Goal: Task Accomplishment & Management: Use online tool/utility

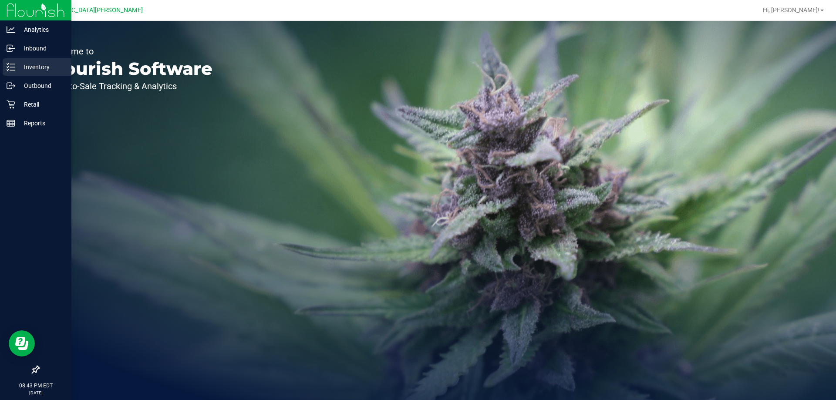
click at [40, 68] on p "Inventory" at bounding box center [41, 67] width 52 height 10
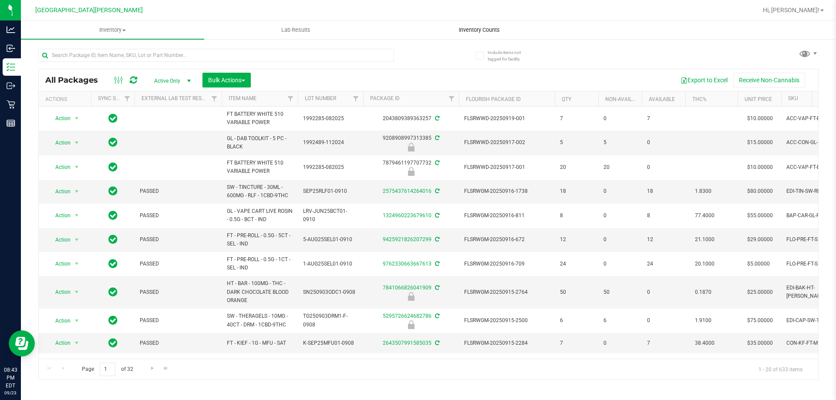
click at [470, 32] on span "Inventory Counts" at bounding box center [479, 30] width 64 height 8
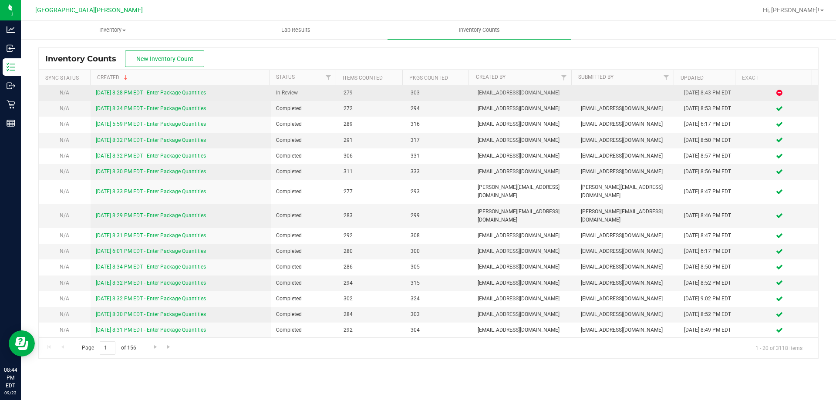
click at [107, 94] on link "[DATE] 8:28 PM EDT - Enter Package Quantities" at bounding box center [151, 93] width 110 height 6
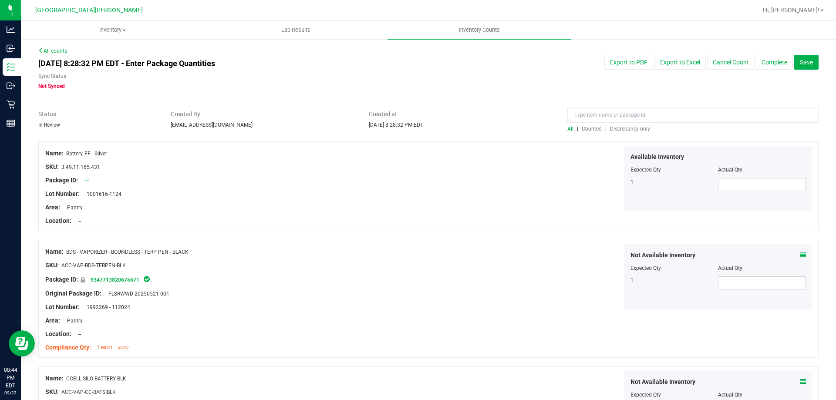
click at [617, 130] on span "Discrepancy only" at bounding box center [630, 129] width 40 height 6
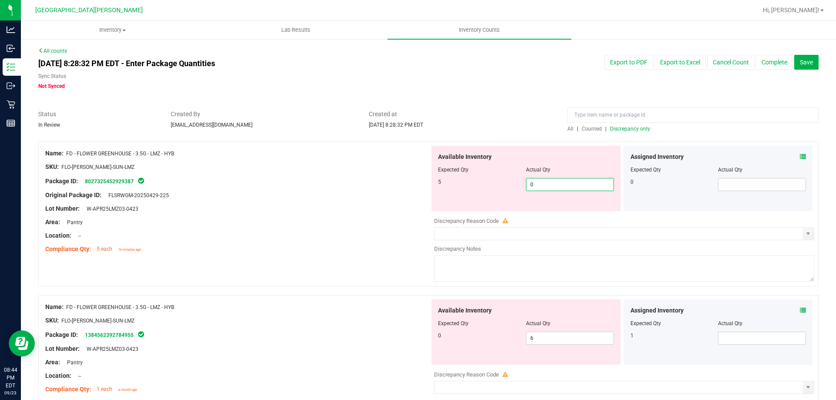
click at [558, 182] on span "0 0" at bounding box center [570, 184] width 88 height 13
type input "5"
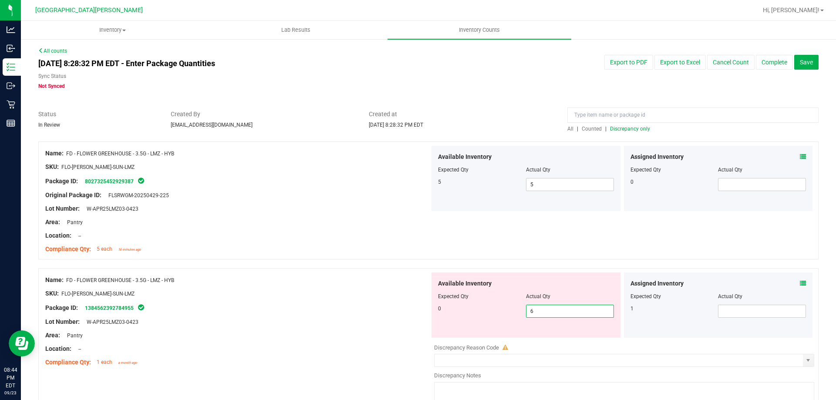
click at [539, 337] on div "Available Inventory Expected Qty Actual Qty 0 6 6" at bounding box center [526, 305] width 189 height 65
type input "0"
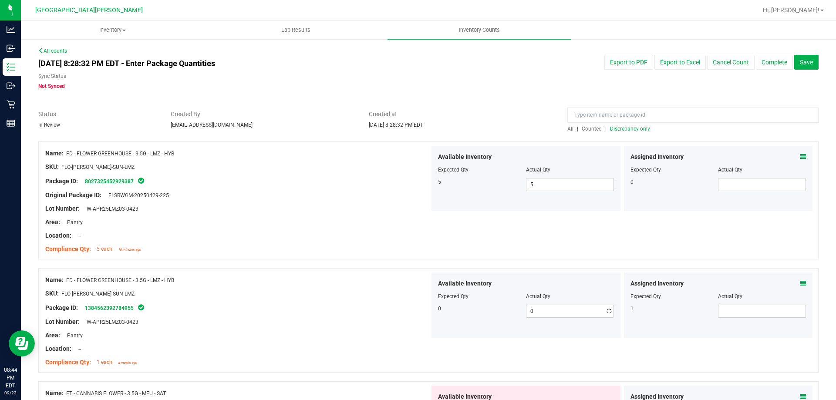
click at [359, 358] on div "Compliance Qty: 1 each a month ago" at bounding box center [237, 362] width 385 height 9
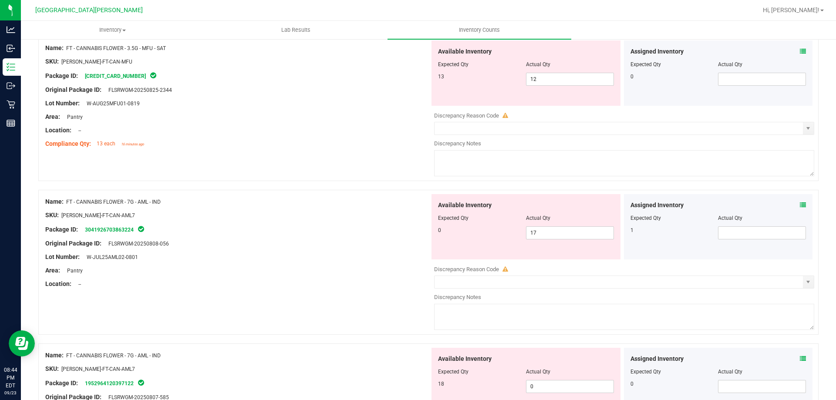
scroll to position [348, 0]
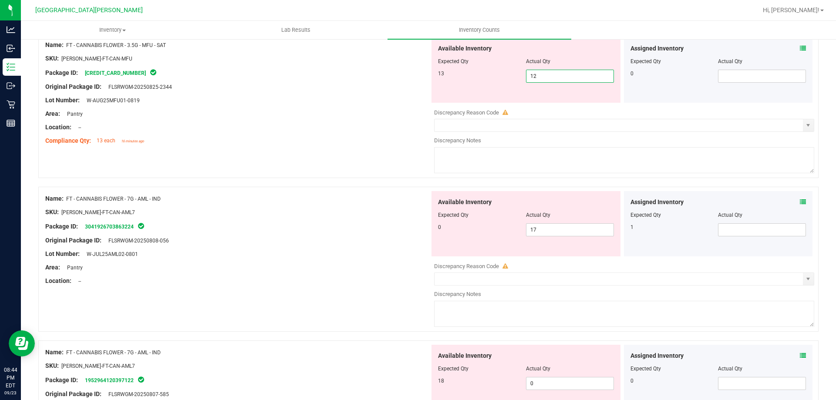
click at [542, 81] on span "12 12" at bounding box center [570, 76] width 88 height 13
type input "13"
drag, startPoint x: 380, startPoint y: 271, endPoint x: 521, endPoint y: 241, distance: 144.6
click at [400, 266] on div "Name: FT - CANNABIS FLOWER - 7G - AML - IND SKU: [PERSON_NAME]-FT-CAN-AML7 Pack…" at bounding box center [428, 259] width 781 height 145
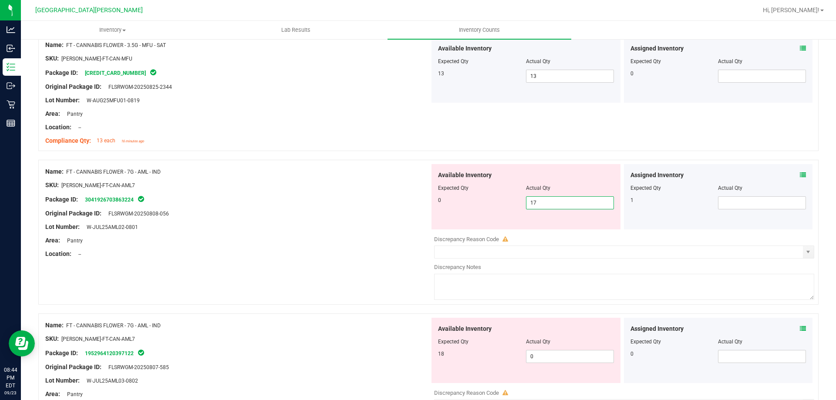
click at [541, 204] on span "17 17" at bounding box center [570, 202] width 88 height 13
type input "1"
type input "0"
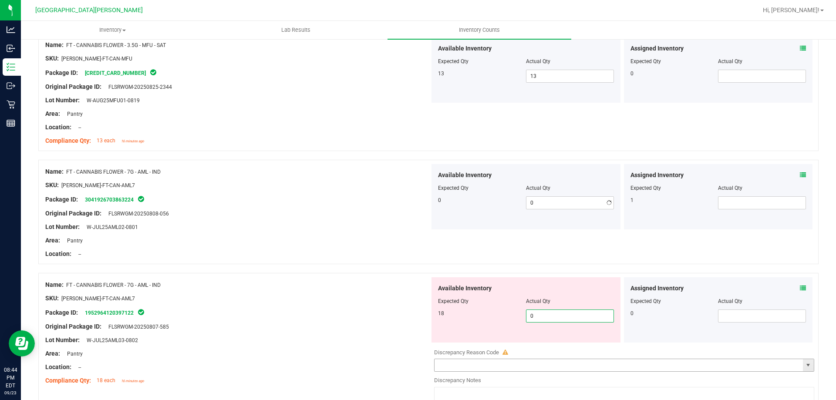
click at [548, 362] on div "Available Inventory Expected Qty Actual Qty 18 0 0" at bounding box center [622, 346] width 385 height 138
type input "18"
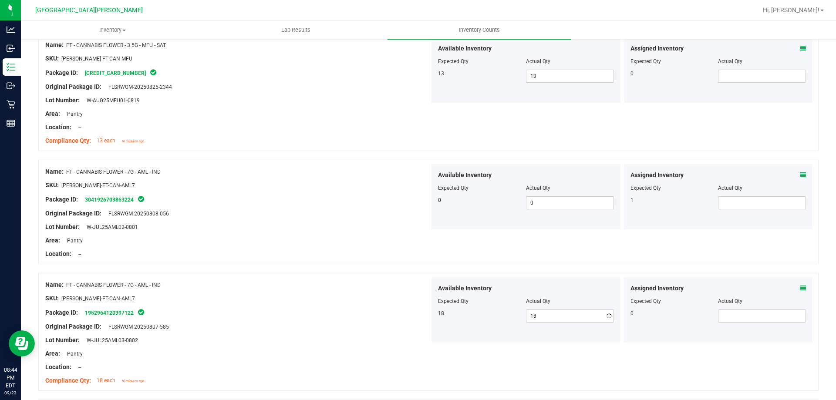
click at [380, 321] on div at bounding box center [237, 320] width 385 height 4
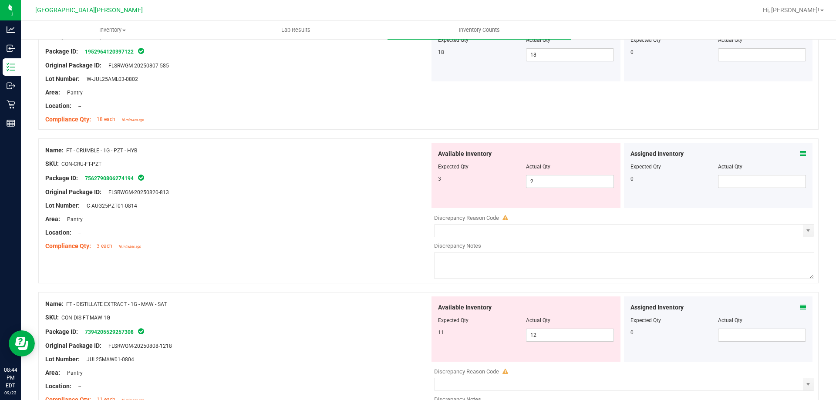
scroll to position [653, 0]
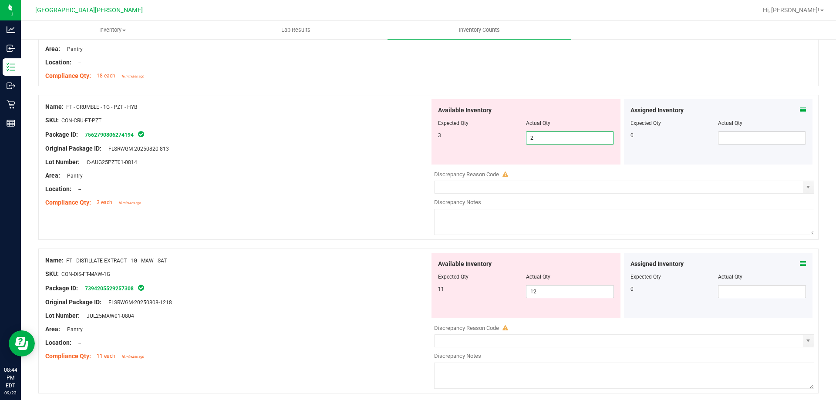
click at [556, 138] on span "2 2" at bounding box center [570, 138] width 88 height 13
type input "3"
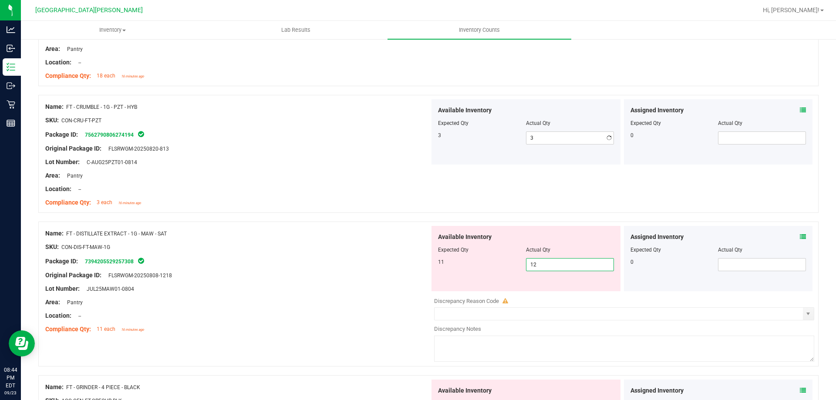
drag, startPoint x: 535, startPoint y: 290, endPoint x: 528, endPoint y: 292, distance: 7.4
click at [535, 290] on div "Available Inventory Expected Qty Actual Qty 11 12 12" at bounding box center [526, 258] width 189 height 65
type input "11"
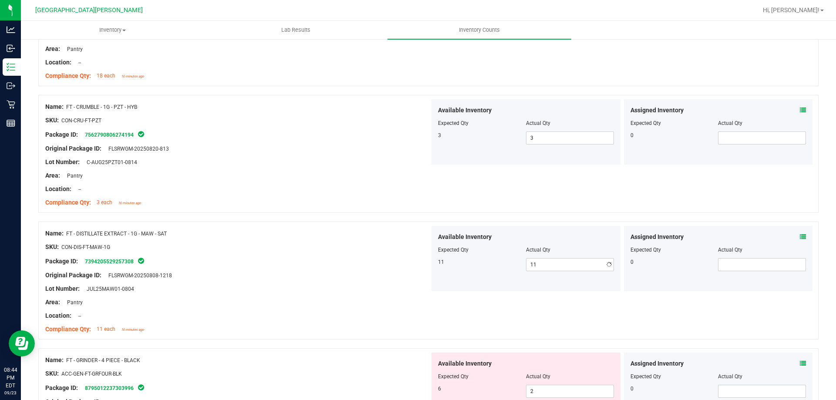
click at [388, 301] on div "Area: Pantry" at bounding box center [237, 302] width 385 height 9
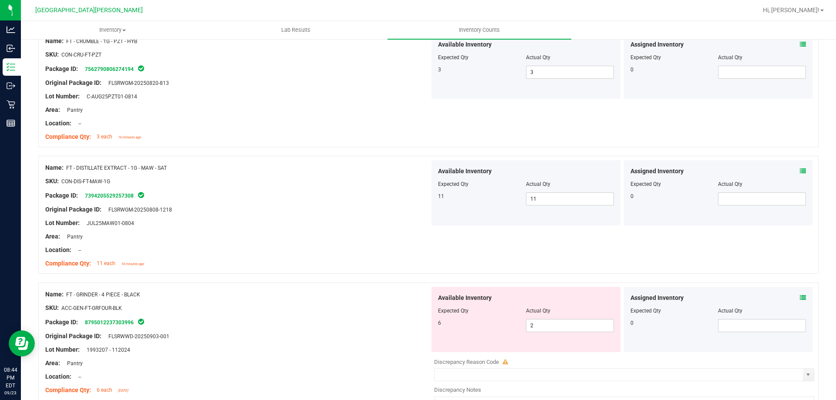
scroll to position [871, 0]
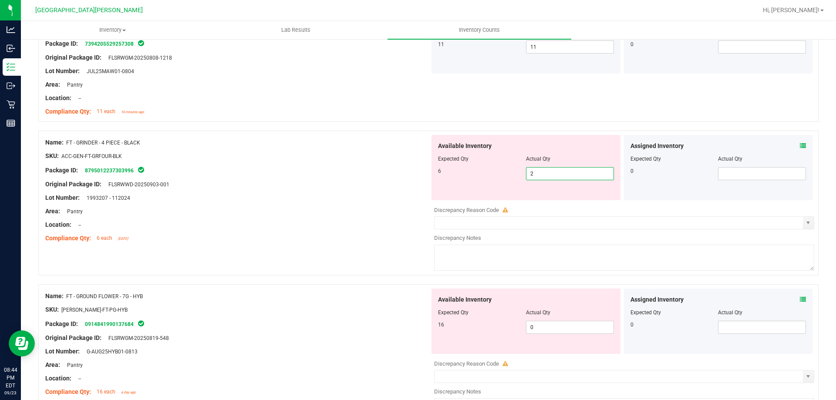
click at [538, 173] on span "2 2" at bounding box center [570, 173] width 88 height 13
type input "6"
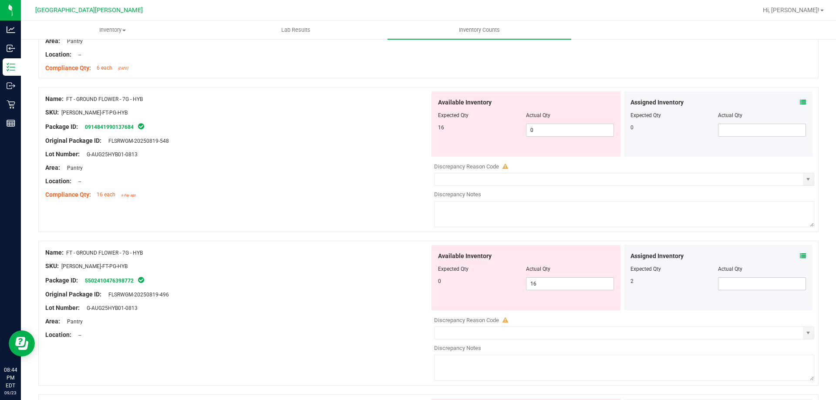
scroll to position [1045, 0]
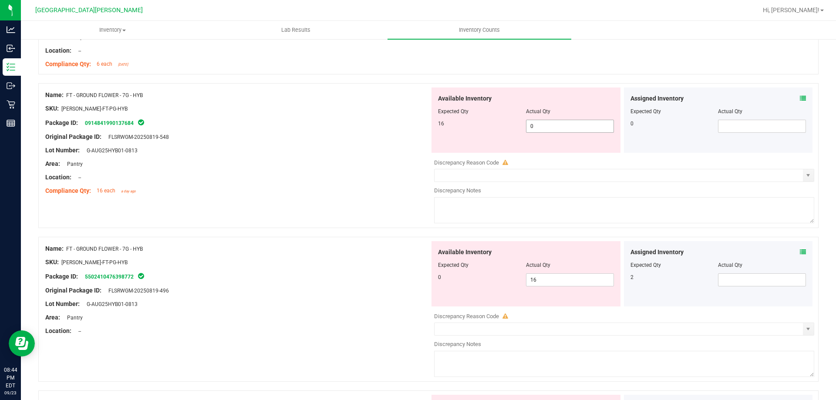
click at [544, 127] on span "0 0" at bounding box center [570, 126] width 88 height 13
type input "16"
drag, startPoint x: 324, startPoint y: 295, endPoint x: 429, endPoint y: 290, distance: 105.1
click at [335, 293] on div "Name: FT - GROUND FLOWER - 7G - HYB SKU: [PERSON_NAME]-FT-PG-HYB Package ID: 55…" at bounding box center [237, 290] width 385 height 98
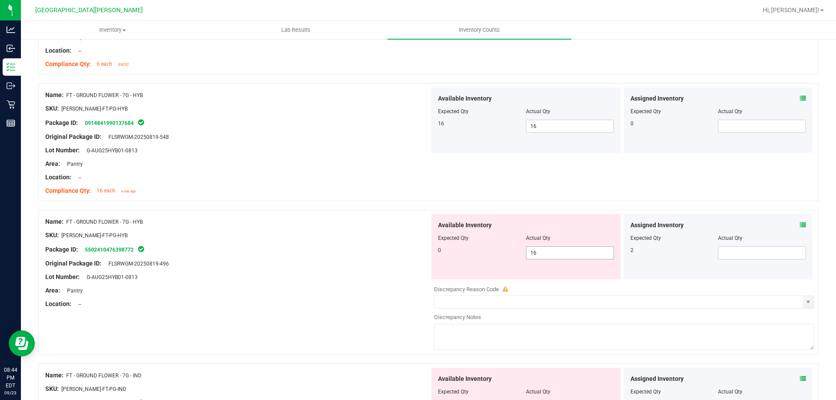
click at [535, 253] on span "16 16" at bounding box center [570, 253] width 88 height 13
type input "1"
type input "0"
click at [389, 295] on div "Name: FT - GROUND FLOWER - 7G - HYB SKU: [PERSON_NAME]-FT-PG-HYB Package ID: 55…" at bounding box center [237, 263] width 385 height 98
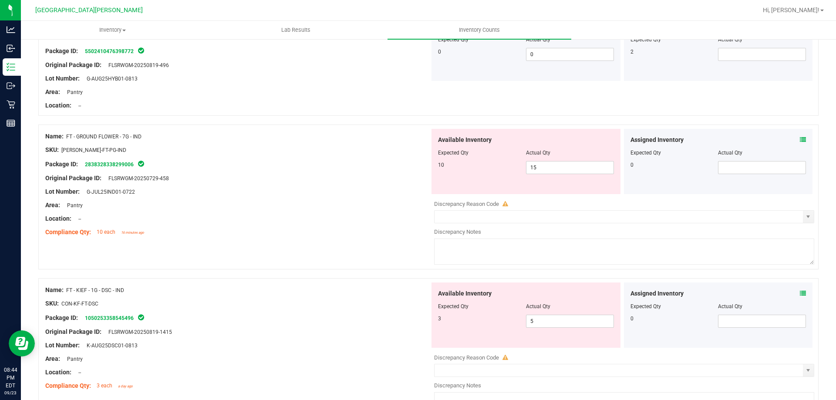
scroll to position [1263, 0]
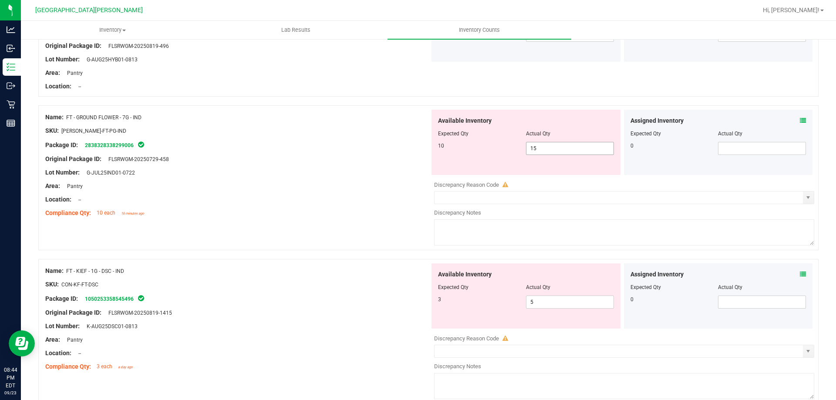
click at [551, 146] on span "15 15" at bounding box center [570, 148] width 88 height 13
type input "1"
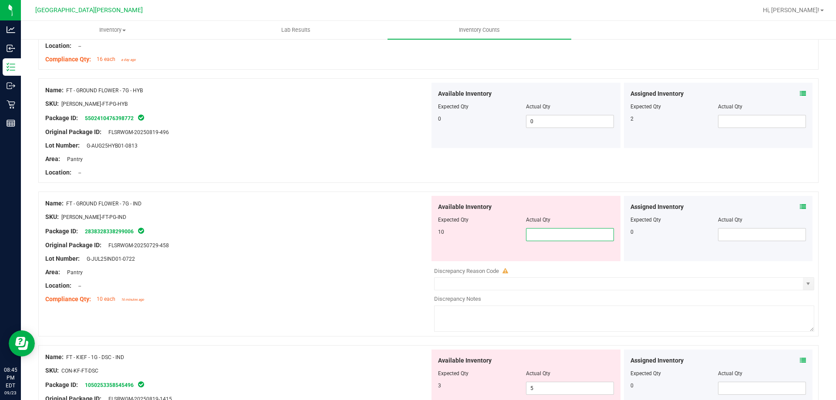
scroll to position [1176, 0]
type input "10"
drag, startPoint x: 353, startPoint y: 313, endPoint x: 359, endPoint y: 313, distance: 6.1
click at [353, 313] on div "Name: FT - GROUND FLOWER - 7G - IND SKU: [PERSON_NAME]-FT-PG-IND Package ID: 28…" at bounding box center [428, 270] width 781 height 154
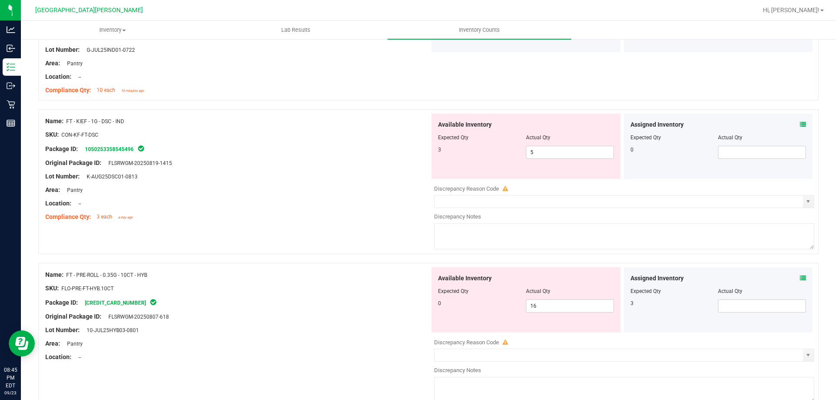
scroll to position [1394, 0]
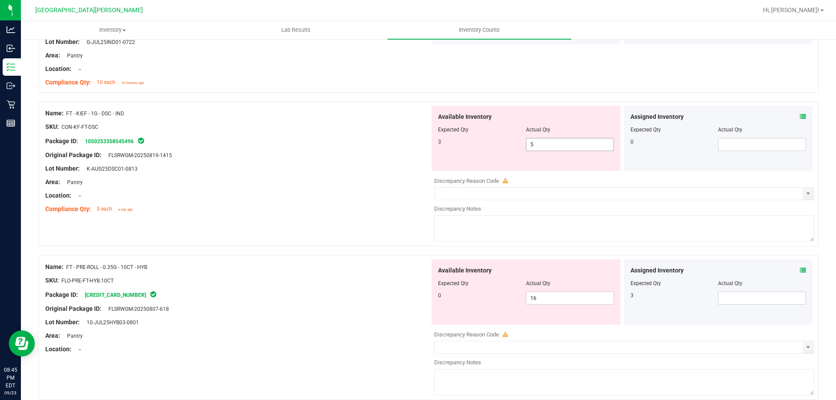
click at [535, 142] on span "5 5" at bounding box center [570, 144] width 88 height 13
type input "3"
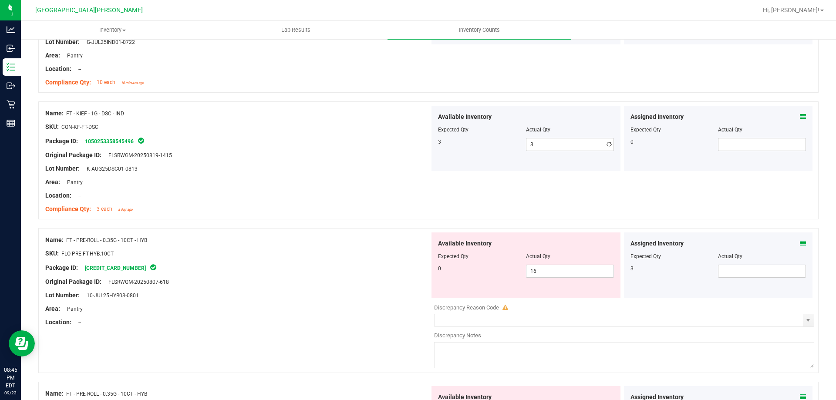
click at [333, 209] on div "Compliance Qty: 3 each a day ago" at bounding box center [237, 209] width 385 height 9
click at [551, 271] on span "16 16" at bounding box center [570, 271] width 88 height 13
type input "1"
type input "0"
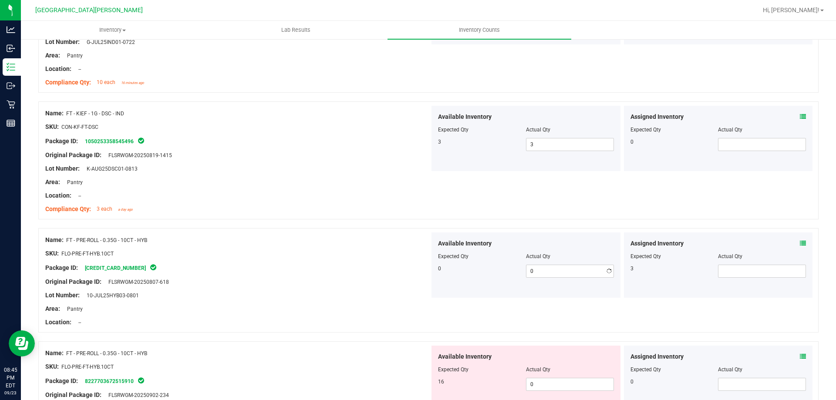
click at [400, 294] on div "Lot Number: 10-JUL25HYB03-0801" at bounding box center [237, 295] width 385 height 9
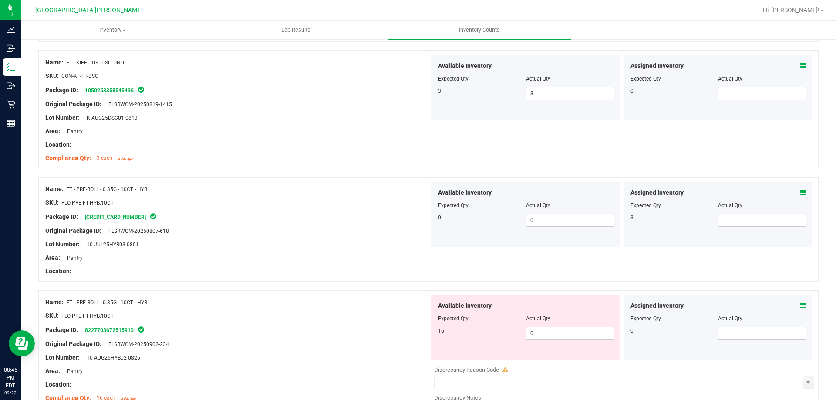
scroll to position [1525, 0]
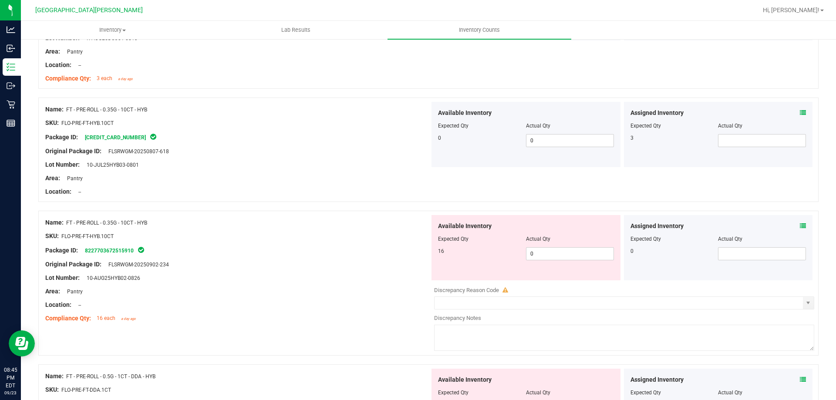
click at [541, 260] on div "Available Inventory Expected Qty Actual Qty 16 0 0" at bounding box center [526, 247] width 189 height 65
click at [541, 252] on span "0 0" at bounding box center [570, 253] width 88 height 13
type input "16"
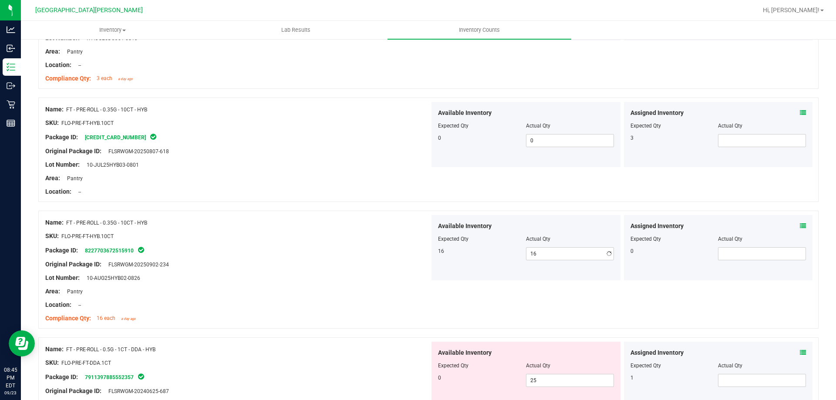
click at [308, 298] on div at bounding box center [237, 298] width 385 height 4
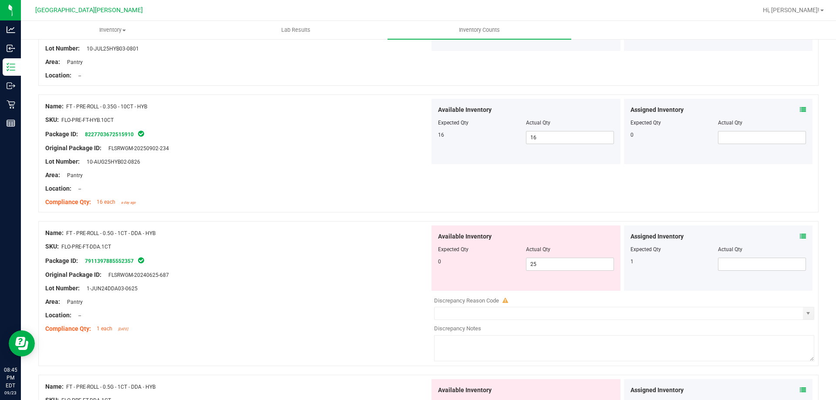
scroll to position [1655, 0]
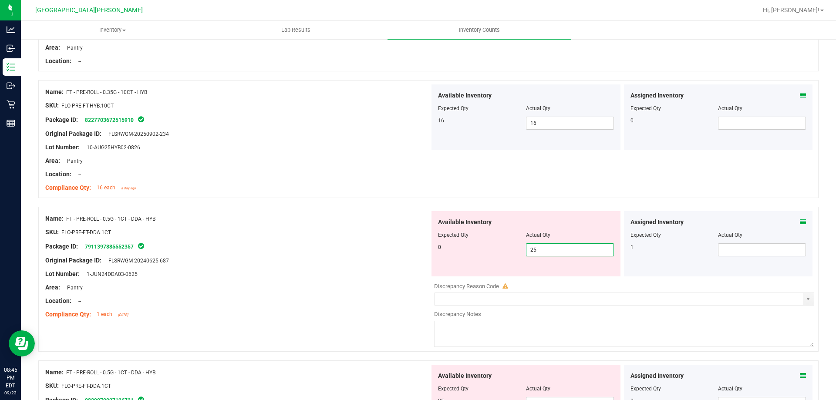
click at [562, 253] on span "25 25" at bounding box center [570, 250] width 88 height 13
type input "2"
type input "0"
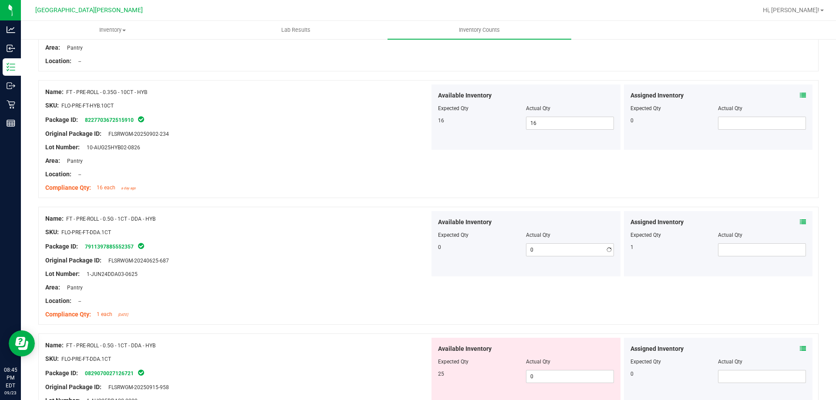
click at [312, 276] on div "Lot Number: 1-JUN24DDA03-0625" at bounding box center [237, 274] width 385 height 9
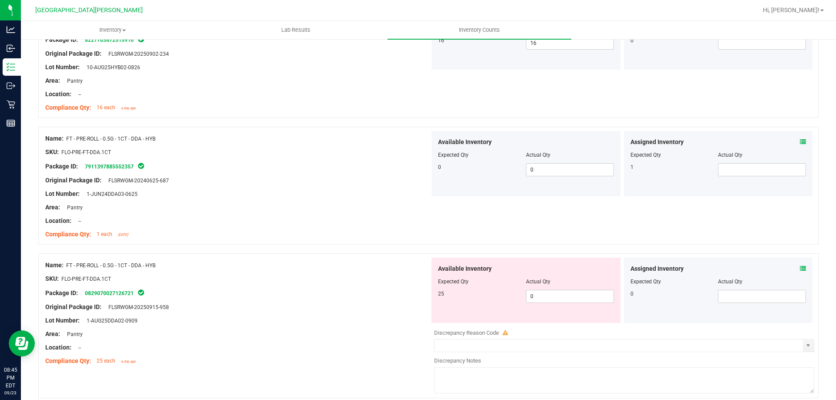
scroll to position [1830, 0]
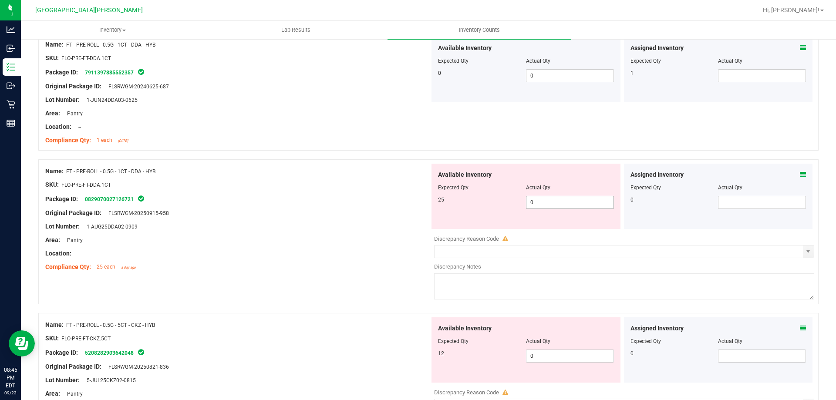
click at [541, 206] on span "0 0" at bounding box center [570, 202] width 88 height 13
type input "5"
type input "25"
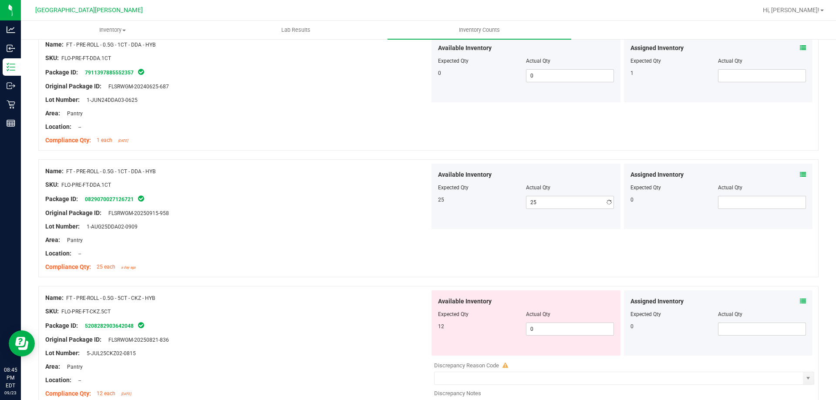
click at [401, 271] on div "Compliance Qty: 25 each a day ago" at bounding box center [237, 267] width 385 height 9
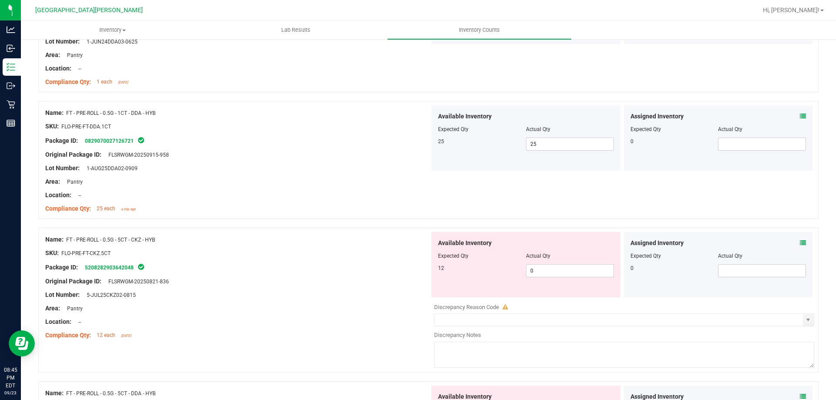
scroll to position [1960, 0]
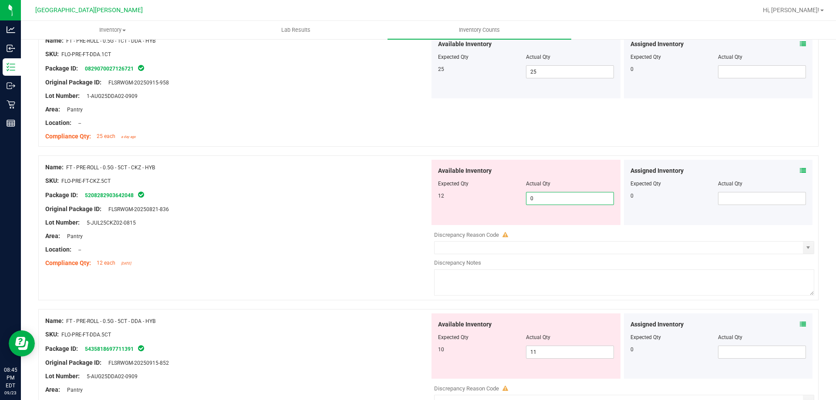
click at [538, 199] on span "0 0" at bounding box center [570, 198] width 88 height 13
type input "12"
click at [369, 261] on div "Compliance Qty: 12 each [DATE]" at bounding box center [237, 263] width 385 height 9
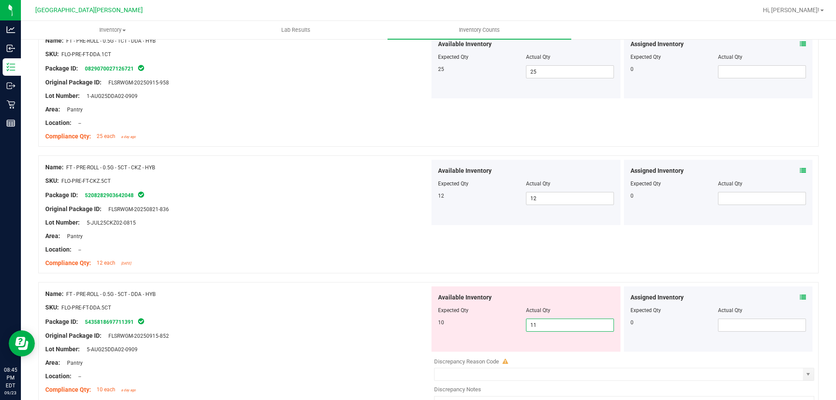
click at [563, 319] on span "11 11" at bounding box center [570, 325] width 88 height 13
type input "10"
click at [335, 321] on div "Package ID: 5435818697711391" at bounding box center [237, 322] width 385 height 10
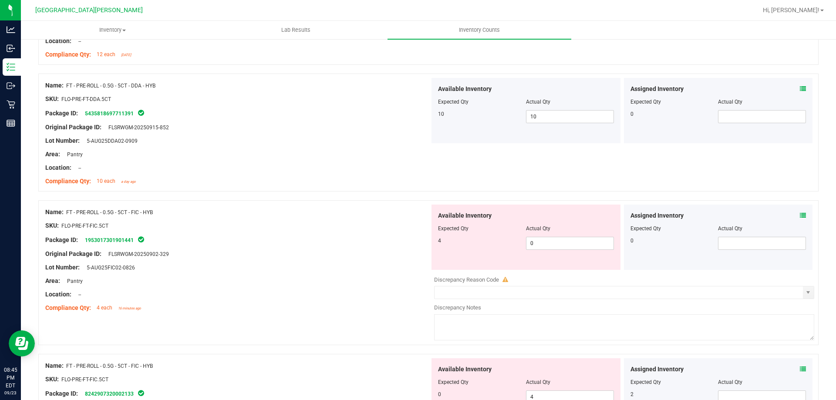
scroll to position [2178, 0]
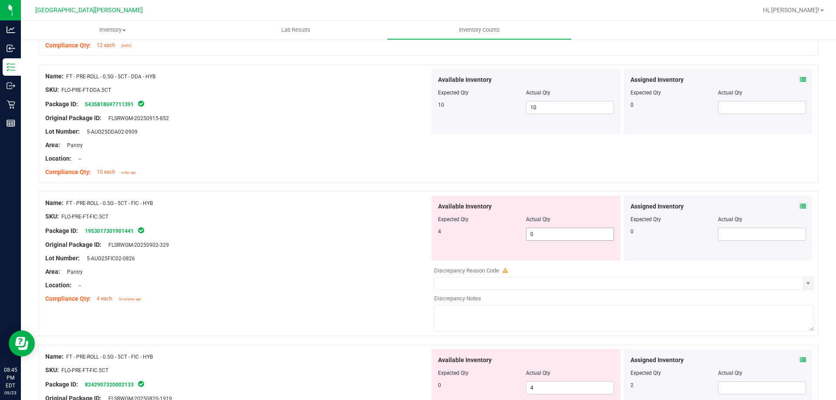
click at [549, 233] on span "0 0" at bounding box center [570, 234] width 88 height 13
type input "0"
type input "4"
click at [541, 383] on div "Available Inventory Expected Qty Actual Qty 0 4 4" at bounding box center [526, 381] width 189 height 65
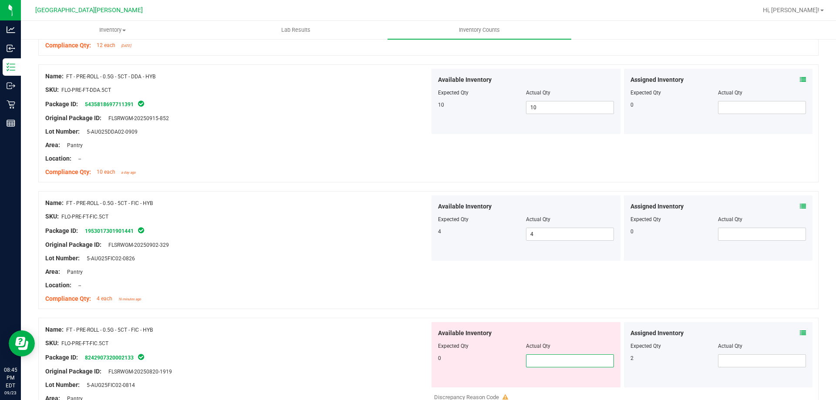
type input "0"
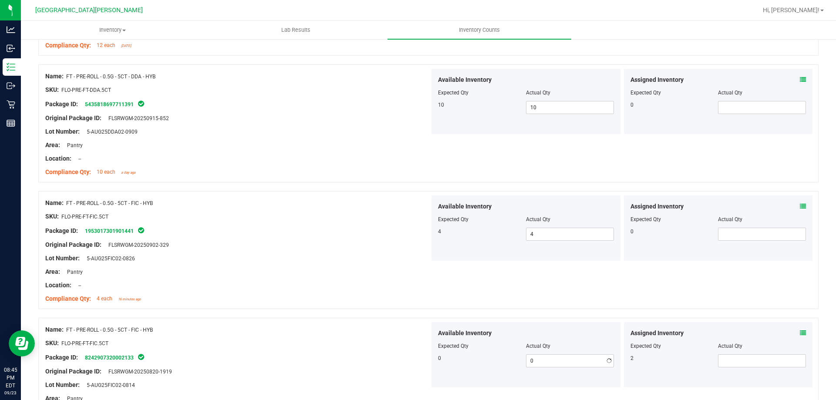
click at [393, 354] on div "Package ID: 8242907320002133" at bounding box center [237, 357] width 385 height 10
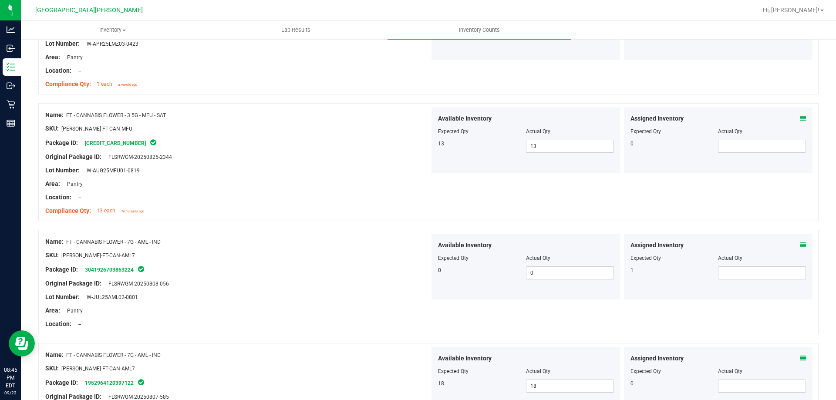
scroll to position [0, 0]
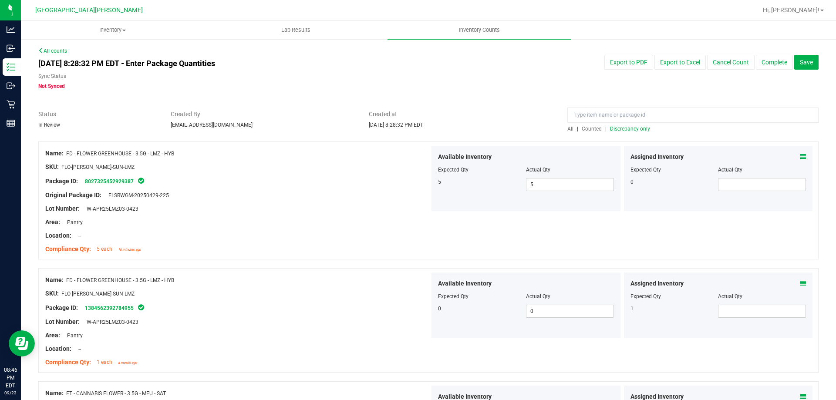
click at [618, 130] on span "Discrepancy only" at bounding box center [630, 129] width 40 height 6
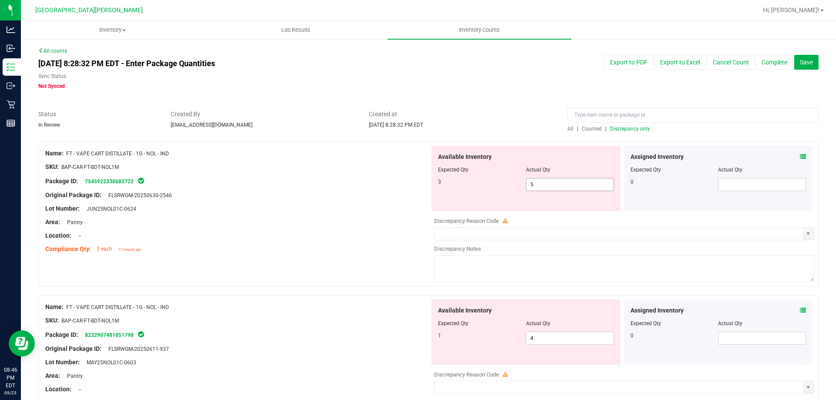
click at [532, 186] on span "5 5" at bounding box center [570, 184] width 88 height 13
type input "3"
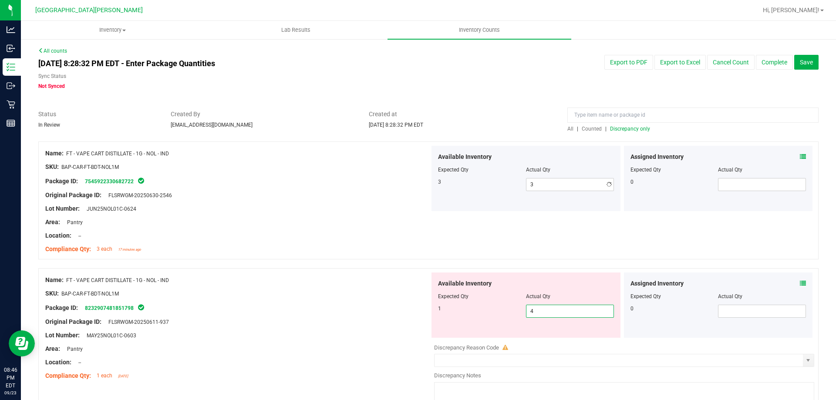
click at [554, 335] on div "Available Inventory Expected Qty Actual Qty 1 4 4" at bounding box center [526, 305] width 189 height 65
type input "1"
click at [413, 342] on div at bounding box center [237, 342] width 385 height 4
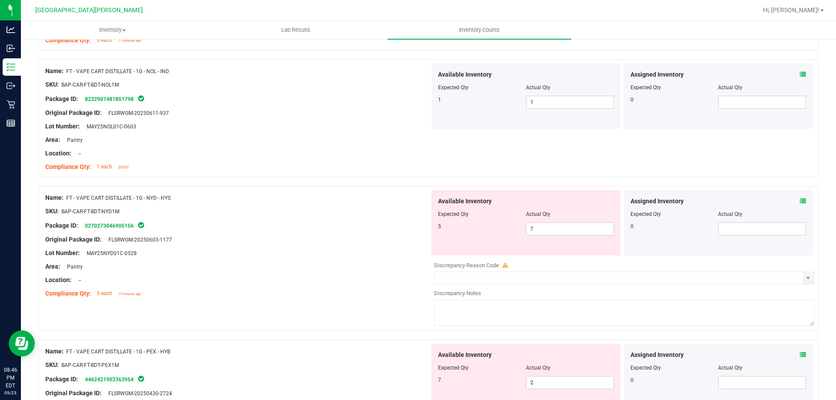
scroll to position [218, 0]
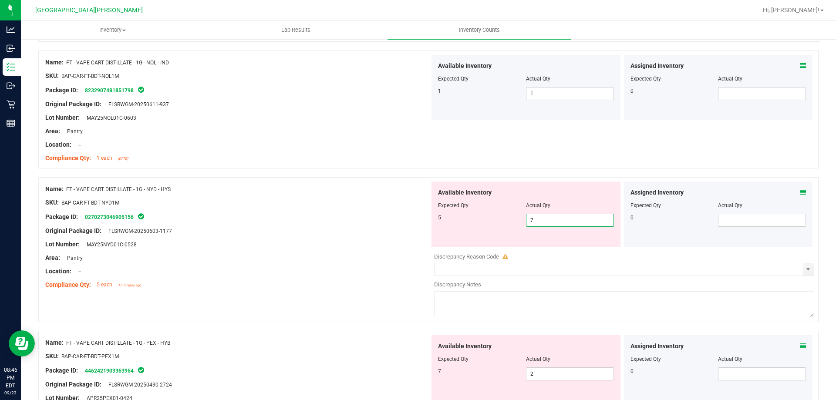
click at [548, 216] on span "7 7" at bounding box center [570, 220] width 88 height 13
type input "5"
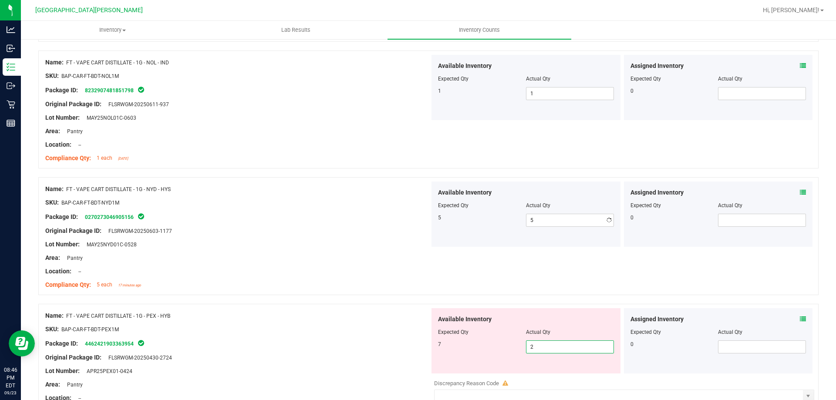
click at [548, 372] on div "Available Inventory Expected Qty Actual Qty 7 2 2" at bounding box center [526, 340] width 189 height 65
type input "7"
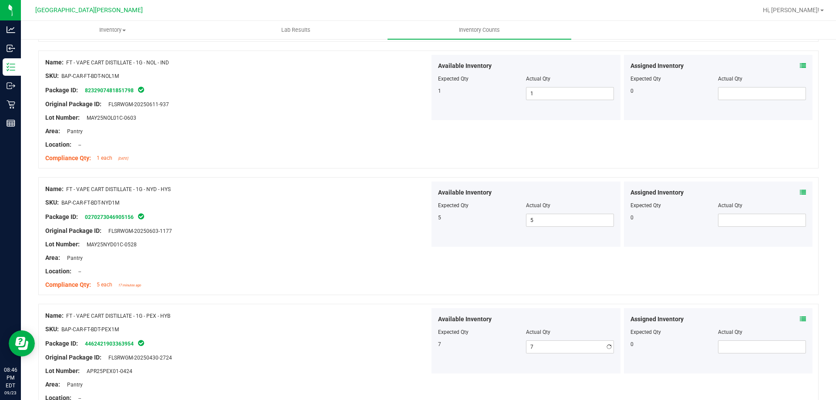
click at [409, 343] on div "Package ID: 4462421903363954" at bounding box center [237, 343] width 385 height 10
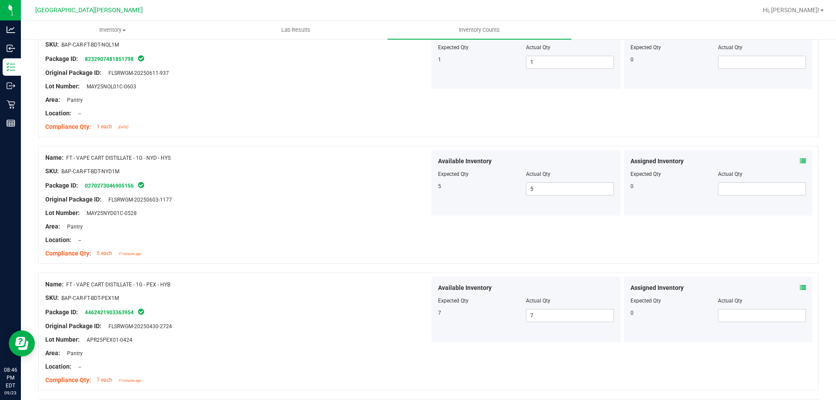
scroll to position [392, 0]
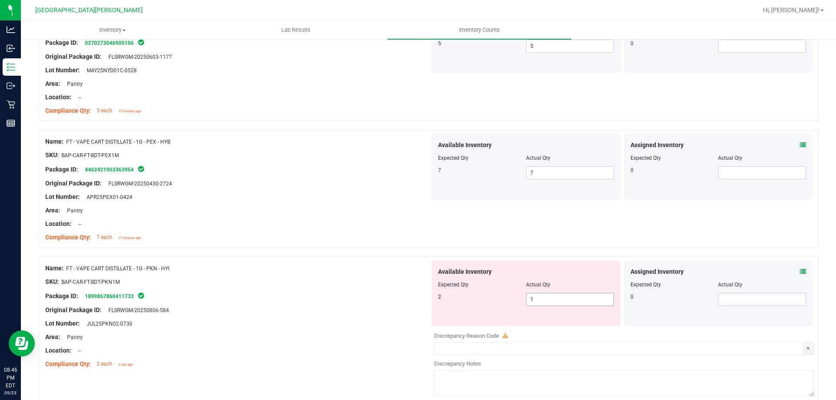
click at [568, 298] on span "1 1" at bounding box center [570, 299] width 88 height 13
type input "2"
drag, startPoint x: 196, startPoint y: 219, endPoint x: 280, endPoint y: 258, distance: 92.6
click at [221, 229] on div "Name: FT - VAPE CART DISTILLATE - 1G - PEX - HYB SKU: BAP-CAR-FT-BDT-PEX1M Pack…" at bounding box center [237, 189] width 385 height 111
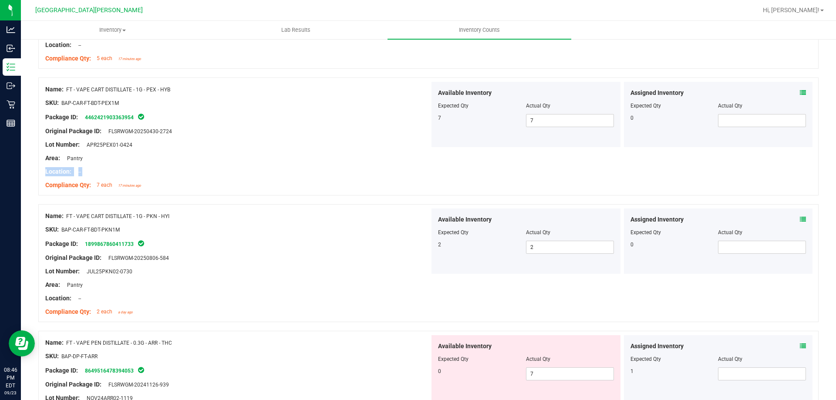
scroll to position [523, 0]
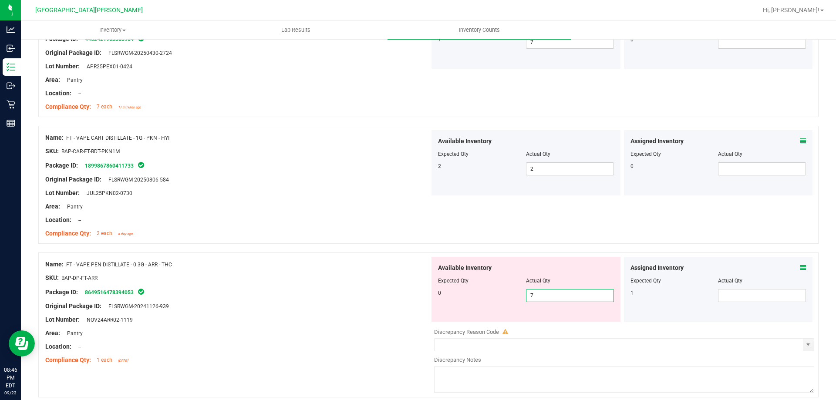
click at [556, 298] on span "7 7" at bounding box center [570, 295] width 88 height 13
type input "0"
click at [387, 316] on div "Name: FT - VAPE PEN DISTILLATE - 0.3G - ARR - THC SKU: BAP-DP-FT-ARR Package ID…" at bounding box center [237, 312] width 385 height 111
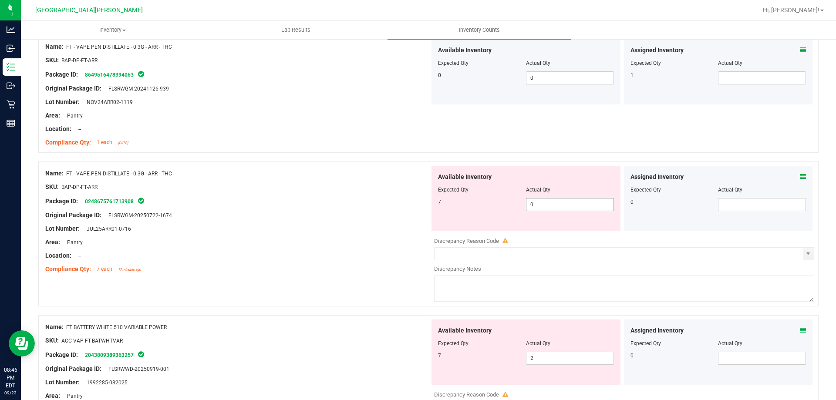
click at [531, 206] on span "0 0" at bounding box center [570, 204] width 88 height 13
type input "7"
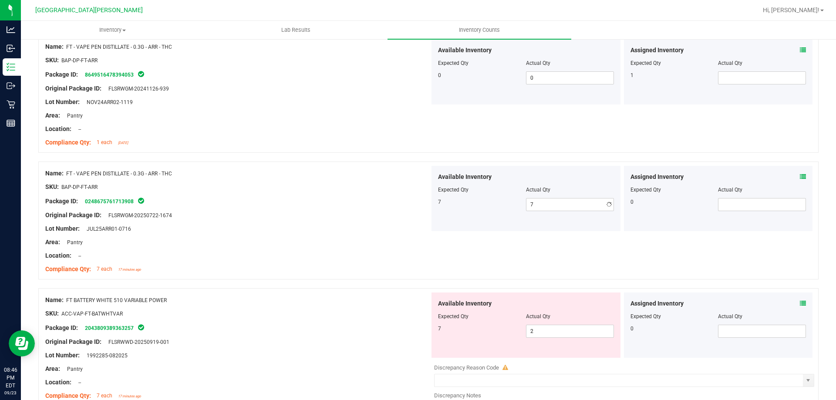
drag, startPoint x: 215, startPoint y: 322, endPoint x: 371, endPoint y: 325, distance: 155.5
click at [254, 322] on div "Name: FT BATTERY WHITE 510 VARIABLE POWER SKU: ACC-VAP-FT-BATWHTVAR Package ID:…" at bounding box center [237, 348] width 385 height 111
click at [532, 333] on span "2 2" at bounding box center [570, 331] width 88 height 13
type input "7"
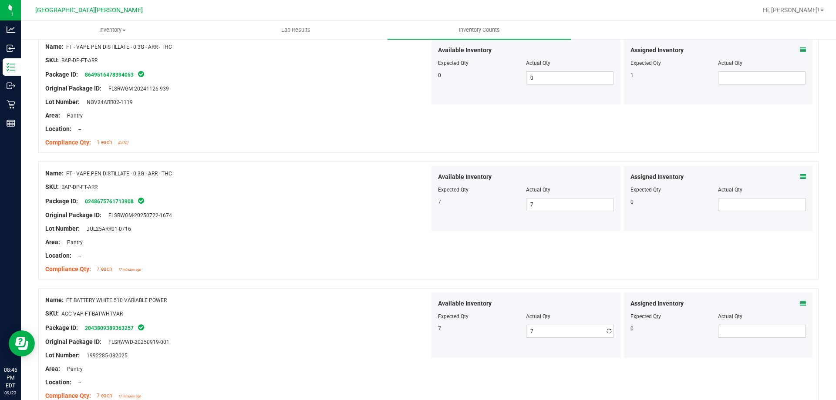
drag, startPoint x: 362, startPoint y: 318, endPoint x: 407, endPoint y: 293, distance: 51.7
click at [363, 318] on div at bounding box center [237, 320] width 385 height 4
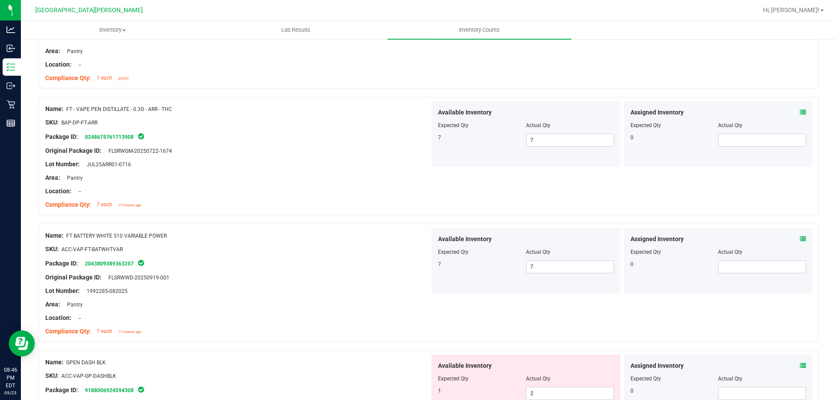
scroll to position [958, 0]
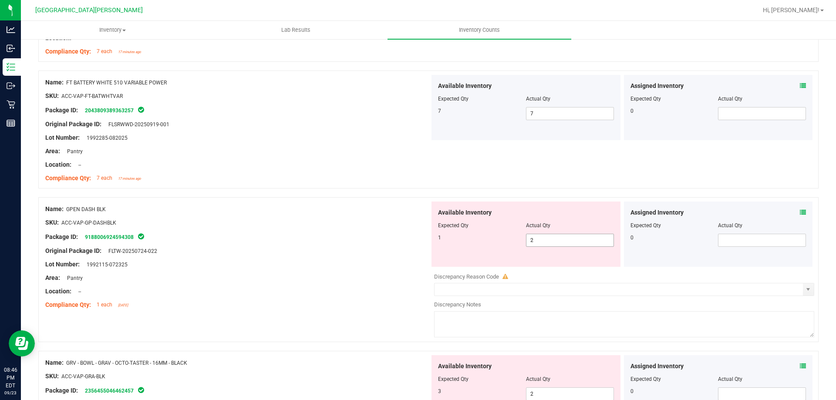
click at [549, 235] on span "2 2" at bounding box center [570, 240] width 88 height 13
type input "1"
click at [249, 280] on div "Area: Pantry" at bounding box center [237, 278] width 385 height 9
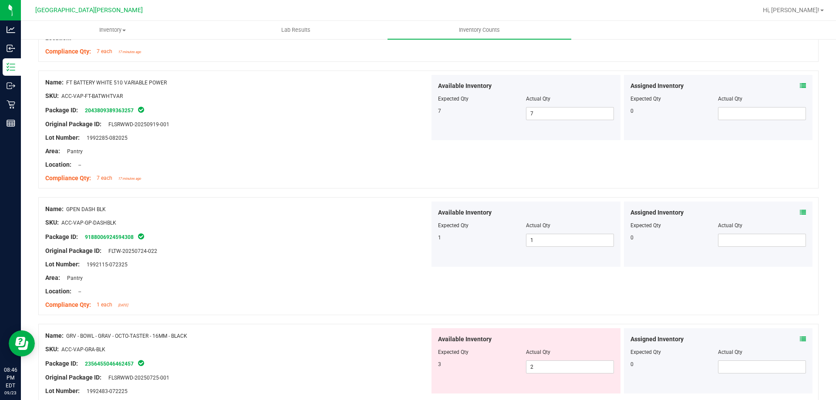
scroll to position [1133, 0]
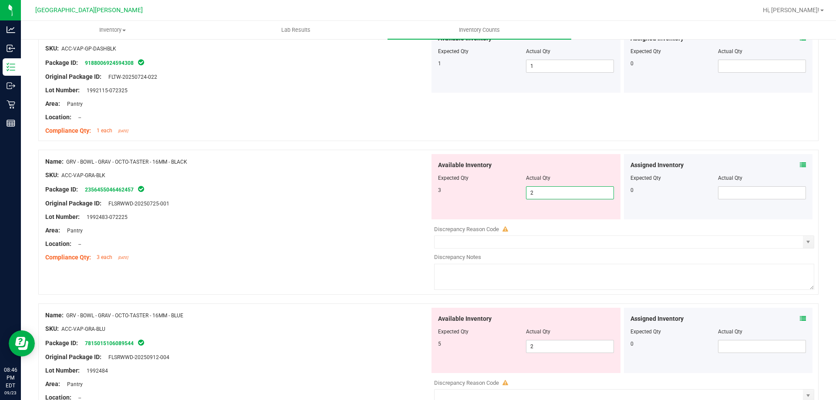
click at [542, 195] on span "2 2" at bounding box center [570, 192] width 88 height 13
type input "3"
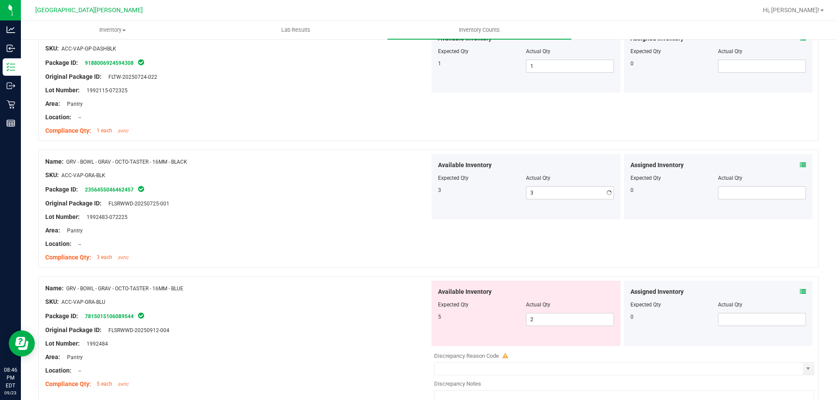
click at [537, 321] on span "2 2" at bounding box center [570, 319] width 88 height 13
type input "5"
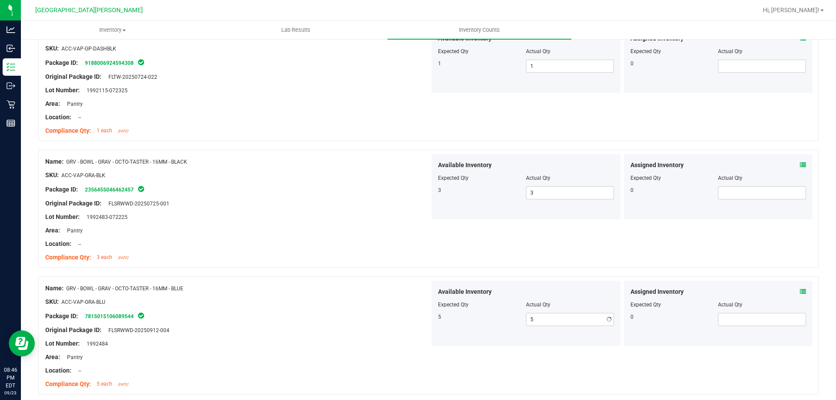
click at [396, 305] on div "SKU: ACC-VAP-GRA-BLU" at bounding box center [237, 302] width 385 height 9
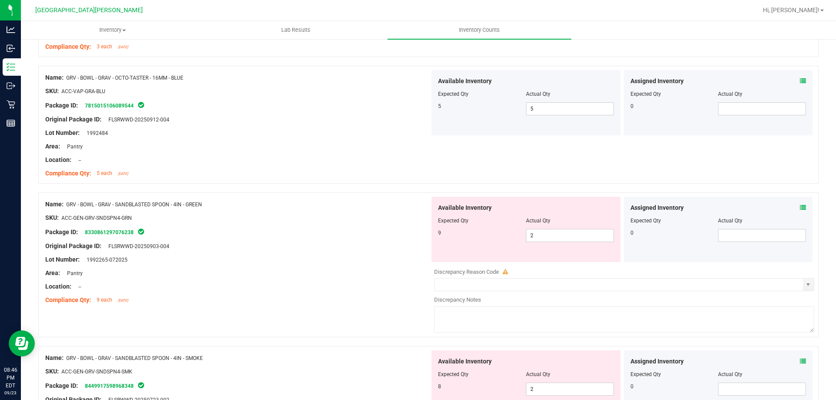
scroll to position [1394, 0]
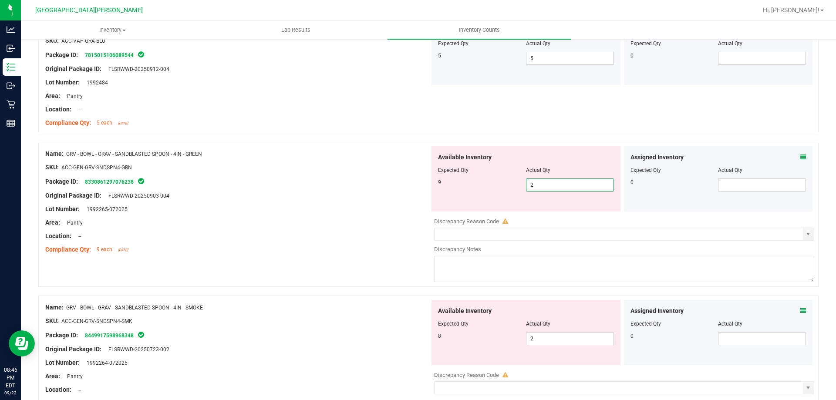
click at [541, 183] on span "2 2" at bounding box center [570, 185] width 88 height 13
type input "9"
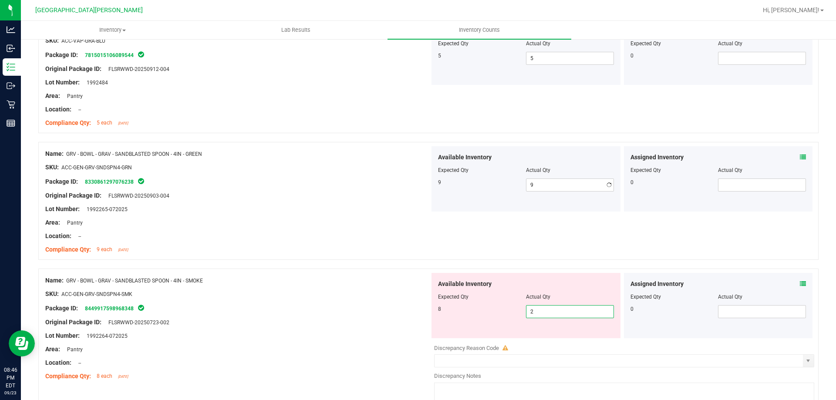
click at [538, 336] on div "Available Inventory Expected Qty Actual Qty 8 2 2" at bounding box center [526, 305] width 189 height 65
type input "8"
click at [375, 296] on div "SKU: ACC-GEN-GRV-SNDSPN4-SMK" at bounding box center [237, 294] width 385 height 9
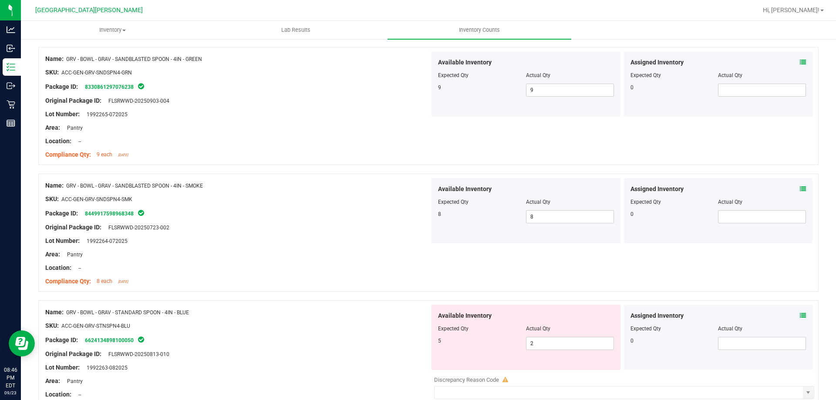
scroll to position [1612, 0]
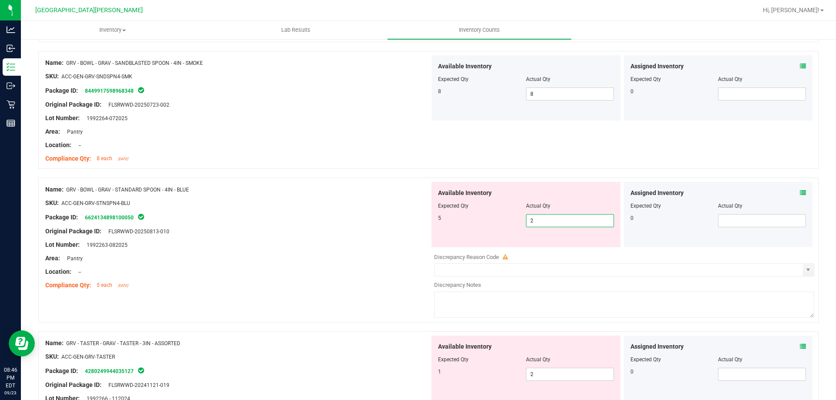
click at [561, 224] on span "2 2" at bounding box center [570, 220] width 88 height 13
type input "5"
click at [401, 283] on div "Compliance Qty: 5 each [DATE]" at bounding box center [237, 285] width 385 height 9
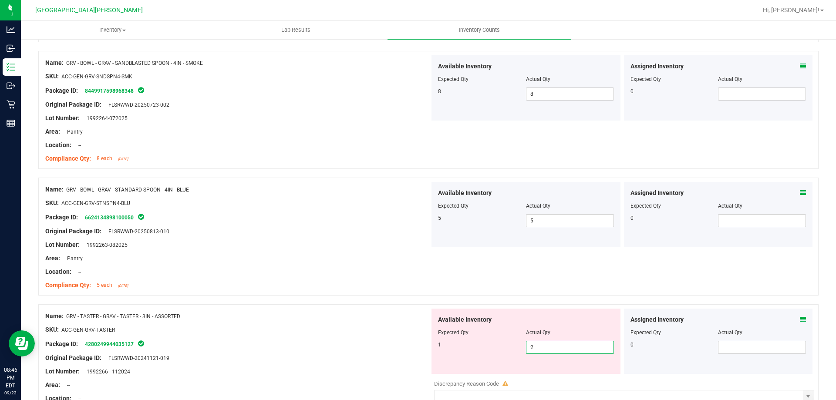
click at [534, 348] on span "2 2" at bounding box center [570, 347] width 88 height 13
type input "1"
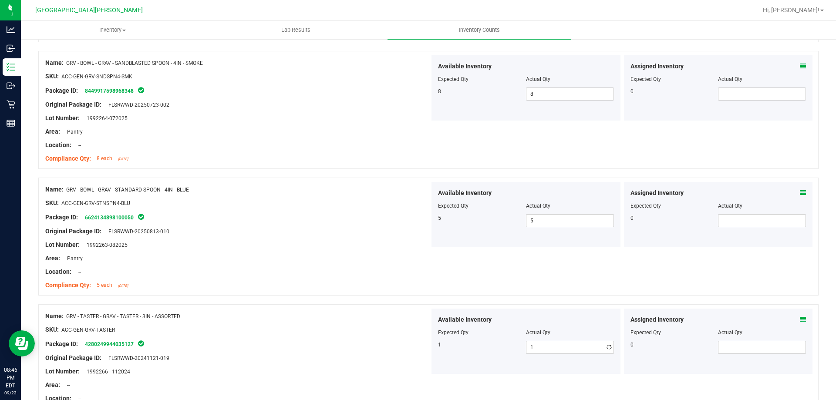
drag, startPoint x: 276, startPoint y: 287, endPoint x: 321, endPoint y: 281, distance: 45.3
click at [298, 281] on div "Compliance Qty: 5 each [DATE]" at bounding box center [237, 285] width 385 height 9
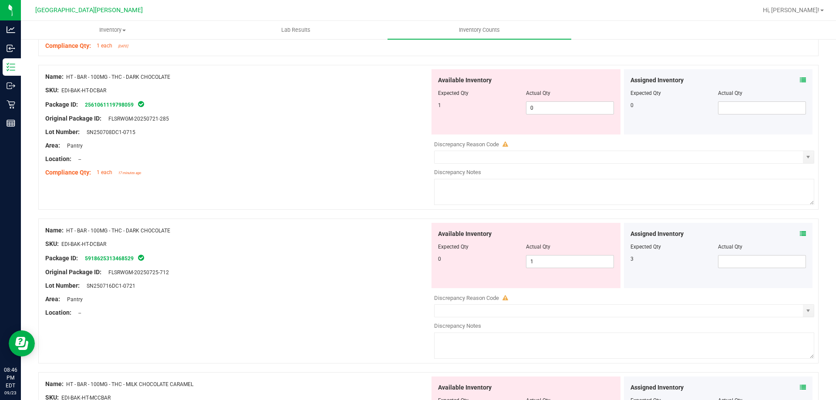
scroll to position [2004, 0]
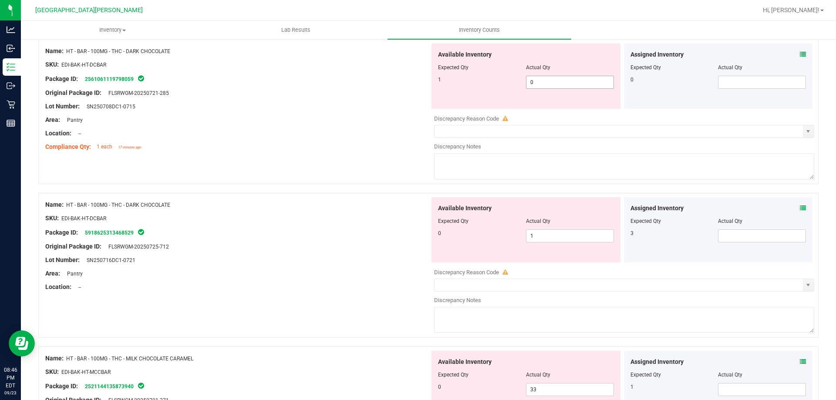
click at [545, 82] on span "0 0" at bounding box center [570, 82] width 88 height 13
type input "1"
click at [538, 238] on div "Available Inventory Expected Qty Actual Qty 0 1 1" at bounding box center [622, 266] width 385 height 138
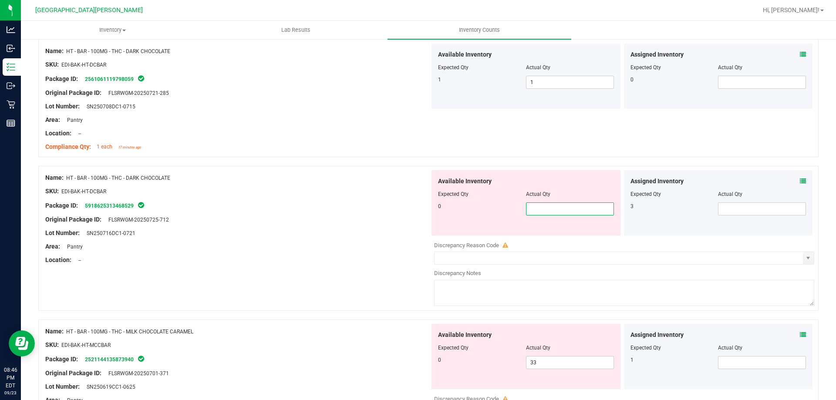
type input "0"
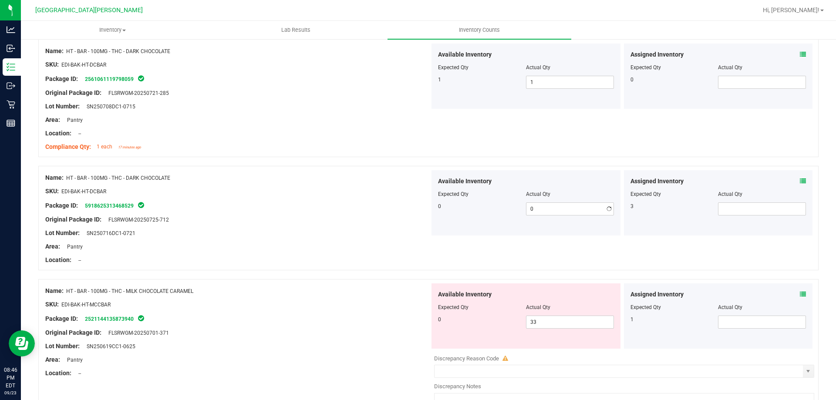
click at [355, 259] on div "Location: --" at bounding box center [237, 260] width 385 height 9
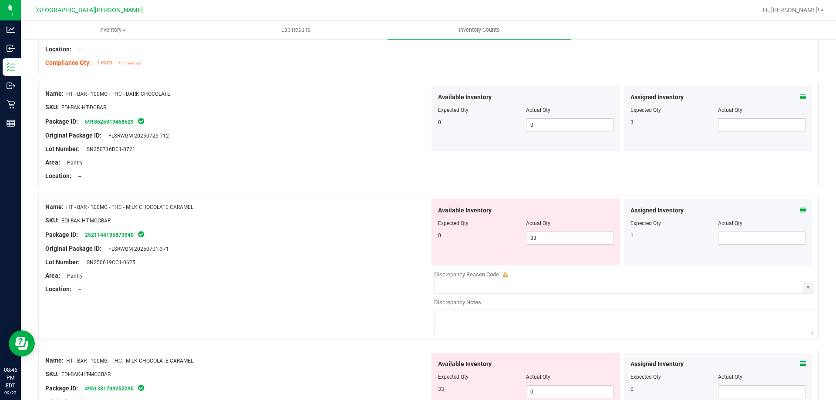
scroll to position [2091, 0]
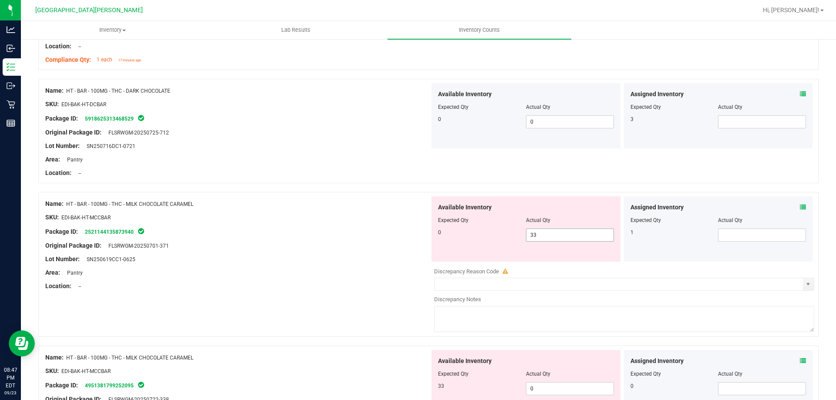
click at [540, 237] on span "33 33" at bounding box center [570, 235] width 88 height 13
type input "3"
type input "0"
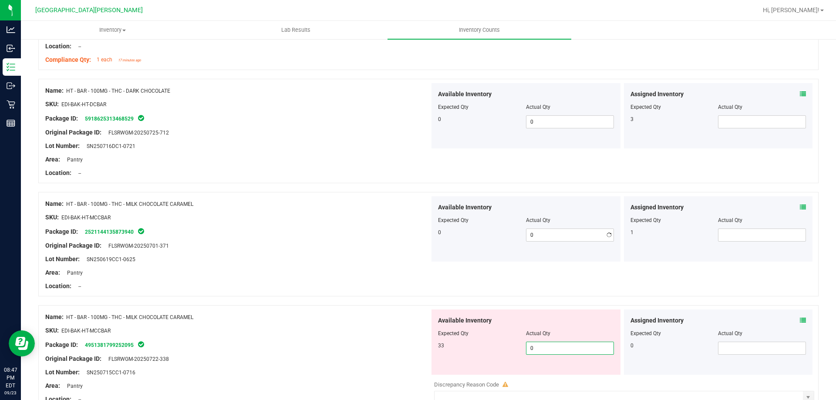
click at [533, 387] on div "Available Inventory Expected Qty Actual Qty 33 0 0" at bounding box center [622, 379] width 385 height 138
type input "33"
click at [294, 325] on div at bounding box center [237, 324] width 385 height 4
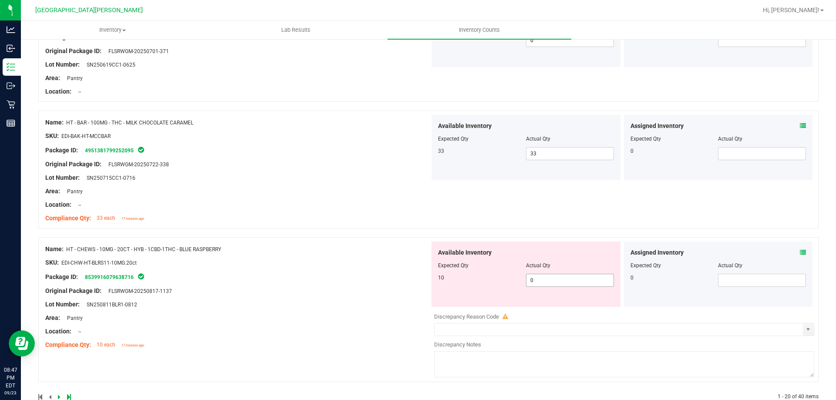
scroll to position [2306, 0]
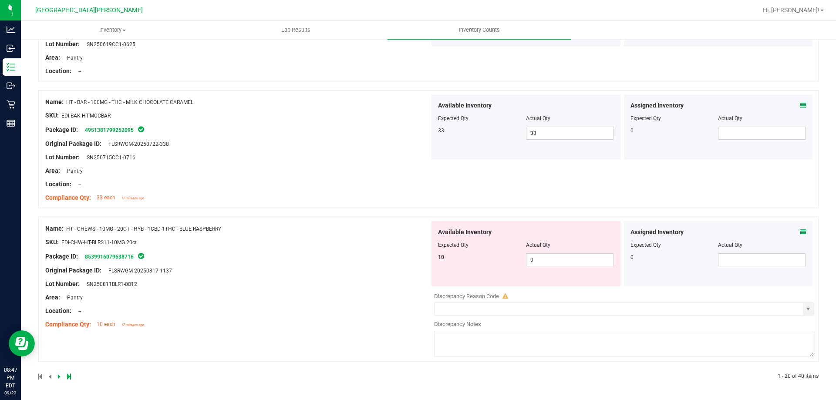
click at [535, 267] on div "Available Inventory Expected Qty Actual Qty 10 0 0" at bounding box center [526, 253] width 189 height 65
click at [534, 259] on span "0 0" at bounding box center [570, 260] width 88 height 13
type input "10"
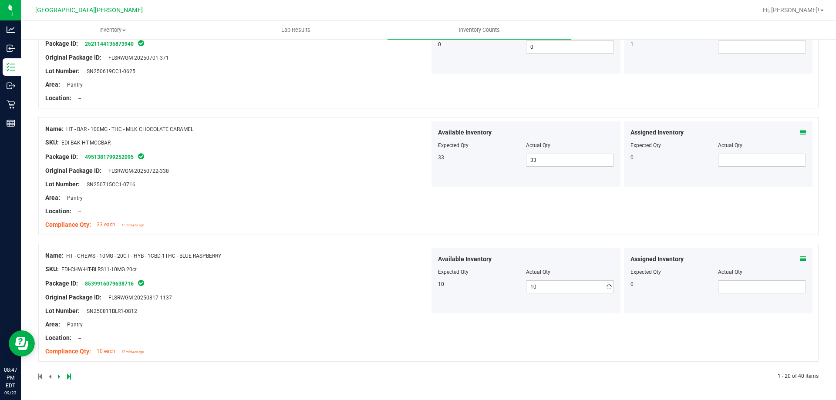
click at [370, 288] on div "Name: HT - CHEWS - 10MG - 20CT - HYB - 1CBD-1THC - BLUE RASPBERRY SKU: EDI-CHW-…" at bounding box center [237, 303] width 385 height 111
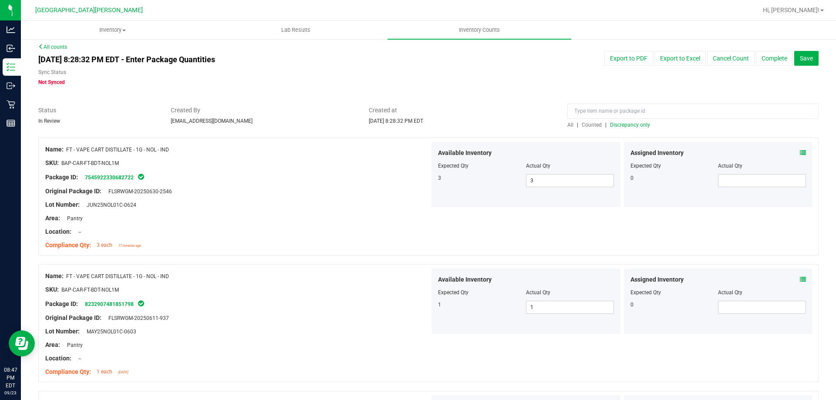
scroll to position [0, 0]
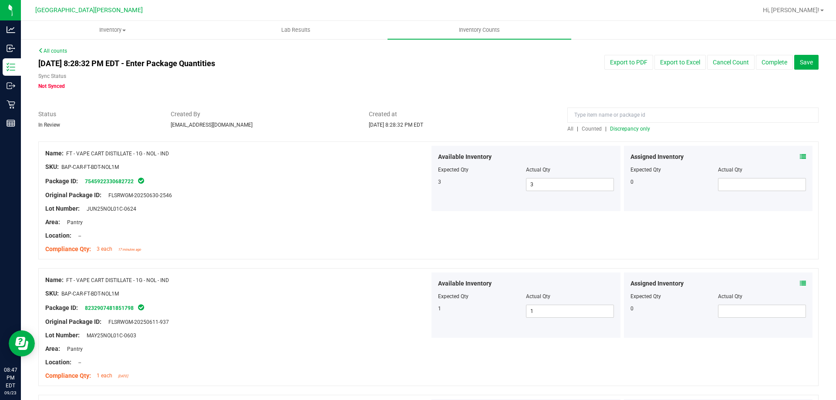
click at [626, 127] on span "Discrepancy only" at bounding box center [630, 129] width 40 height 6
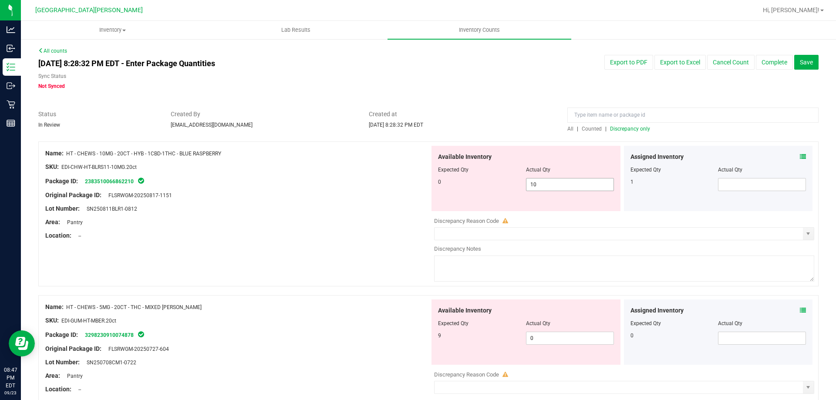
click at [546, 188] on span "10 10" at bounding box center [570, 184] width 88 height 13
type input "1"
type input "0"
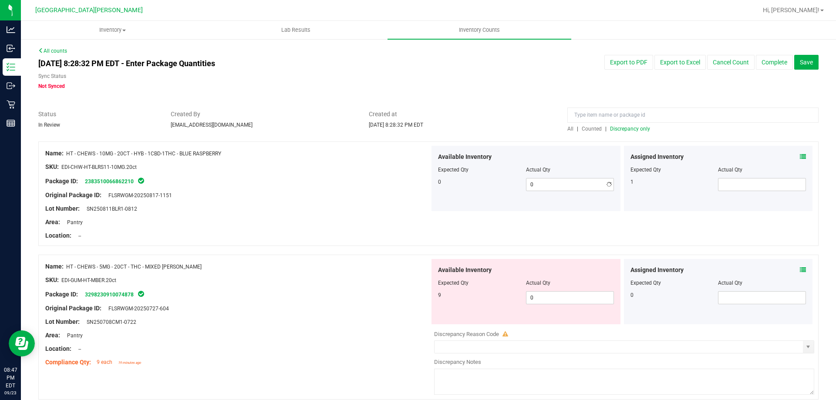
click at [312, 331] on div "Name: HT - CHEWS - 5MG - 20CT - THC - MIXED [PERSON_NAME] SKU: EDI-GUM-HT-MBER.…" at bounding box center [237, 314] width 385 height 111
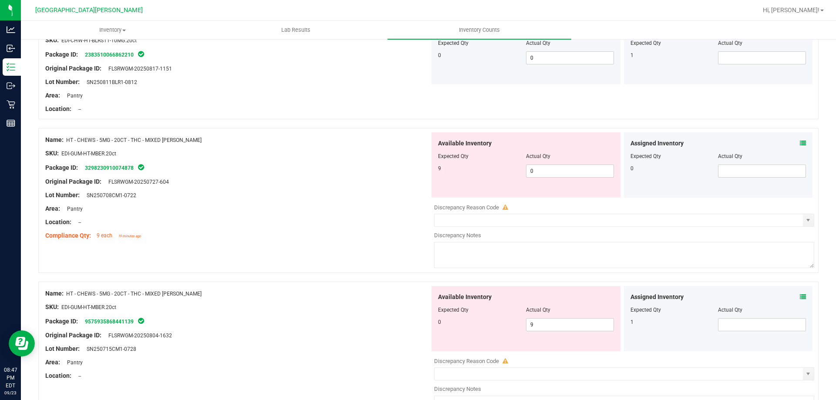
scroll to position [131, 0]
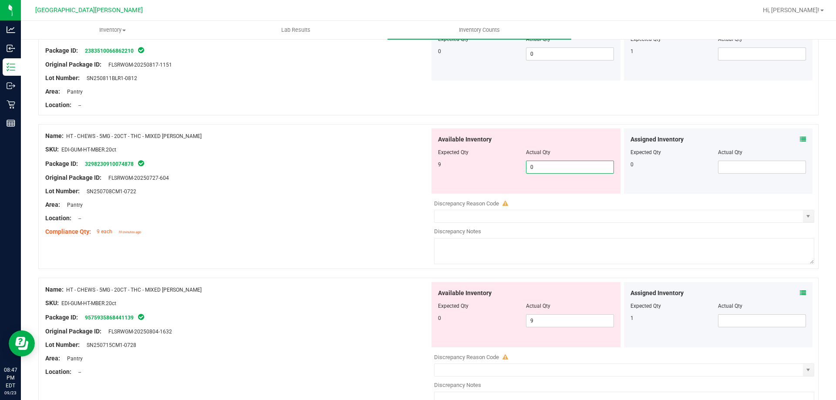
click at [549, 172] on span "0 0" at bounding box center [570, 167] width 88 height 13
type input "9"
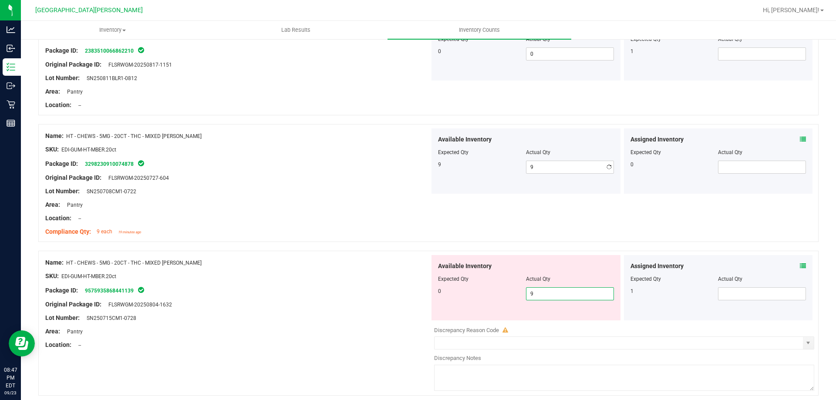
click at [544, 319] on div "Available Inventory Expected Qty Actual Qty 0 9 9" at bounding box center [526, 287] width 189 height 65
type input "0"
click at [379, 309] on div at bounding box center [237, 311] width 385 height 4
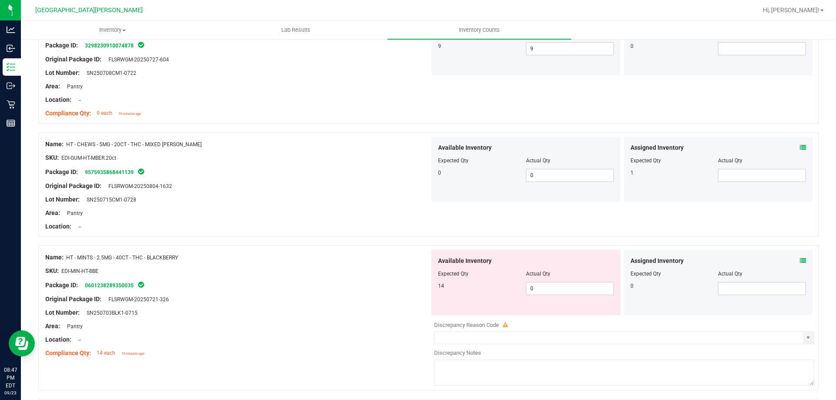
scroll to position [436, 0]
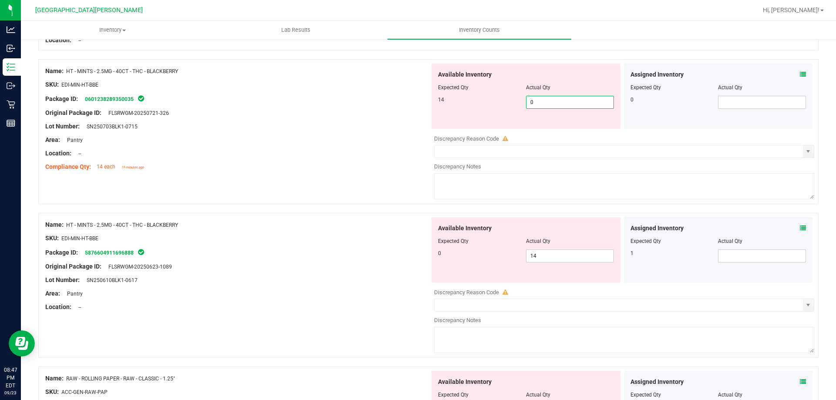
click at [543, 102] on span "0 0" at bounding box center [570, 102] width 88 height 13
type input "14"
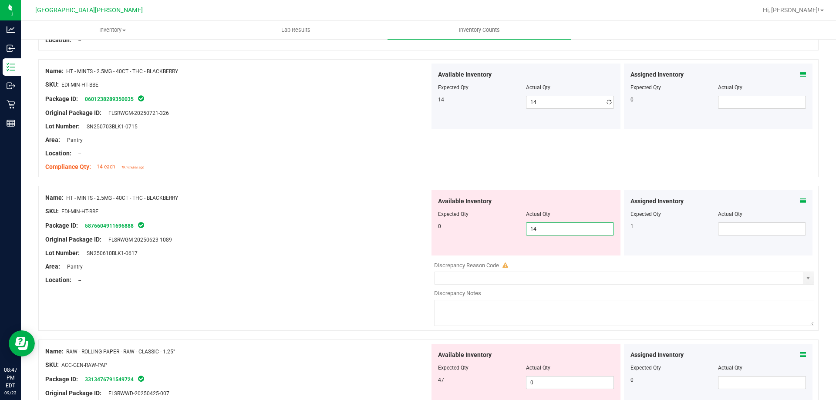
click at [538, 257] on div "Available Inventory Expected Qty Actual Qty 0 14 14" at bounding box center [622, 259] width 385 height 138
type input "1"
type input "0"
click at [359, 258] on div at bounding box center [237, 260] width 385 height 4
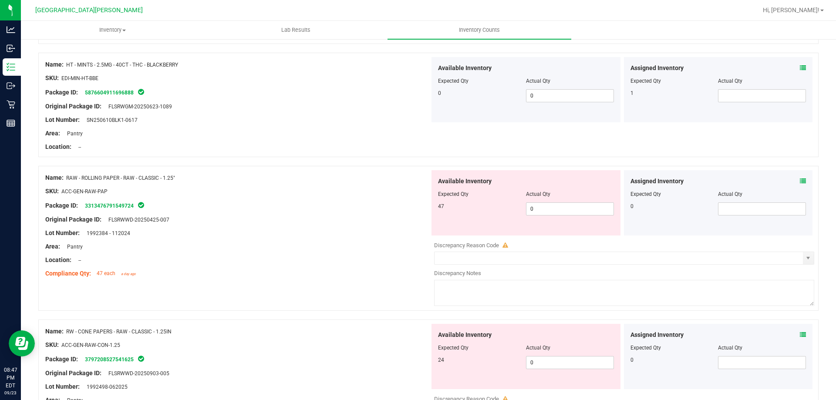
scroll to position [610, 0]
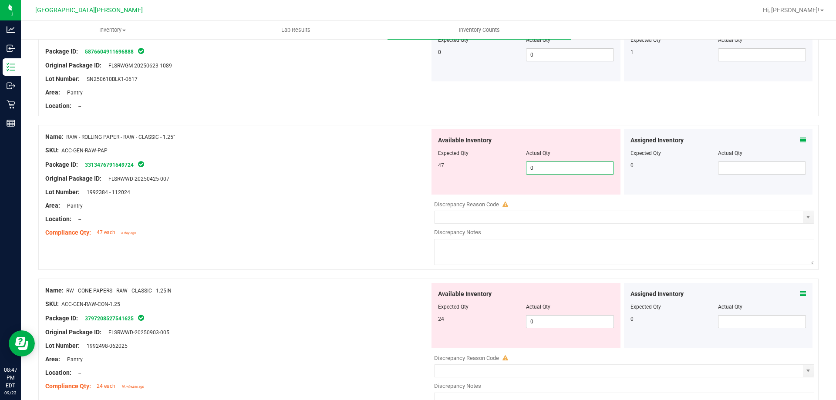
click at [544, 167] on span "0 0" at bounding box center [570, 168] width 88 height 13
type input "47"
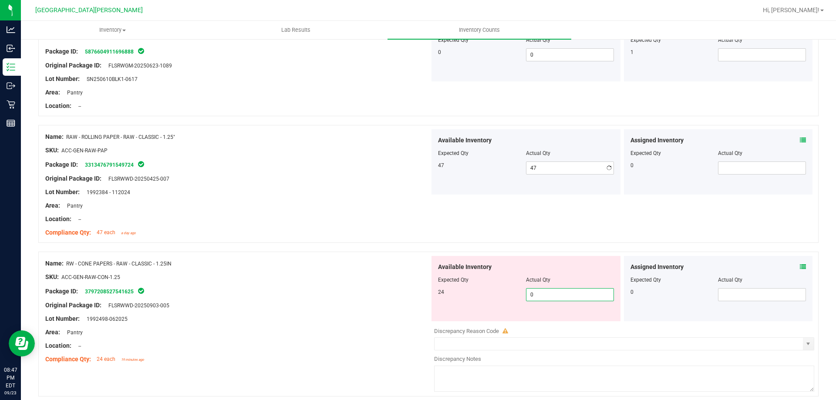
click at [541, 322] on div "Available Inventory Expected Qty Actual Qty 24 0 0" at bounding box center [622, 325] width 385 height 138
type input "24"
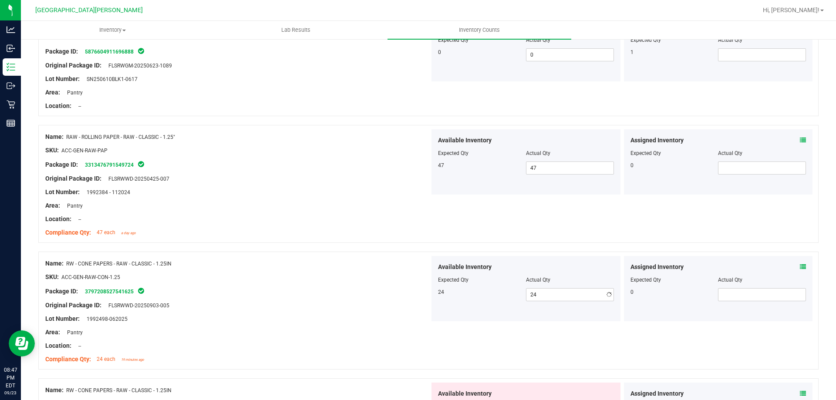
click at [372, 296] on div "Package ID: 3797208527541625" at bounding box center [237, 291] width 385 height 10
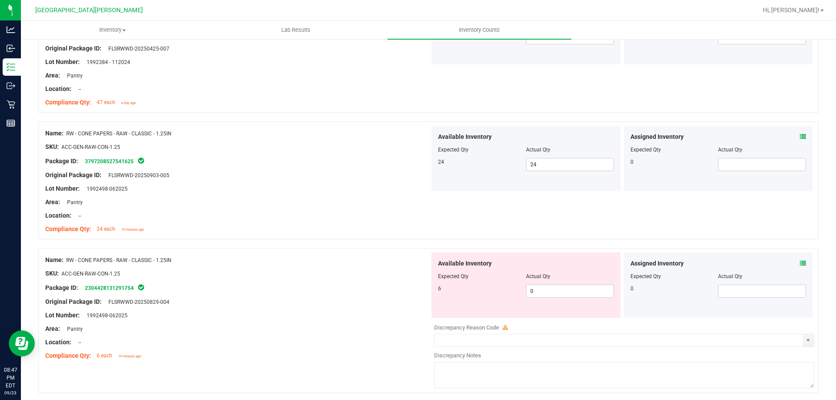
scroll to position [741, 0]
click at [549, 294] on span "0 0" at bounding box center [570, 290] width 88 height 13
type input "6"
click at [400, 292] on div "Name: RW - CONE PAPERS - RAW - CLASSIC - 1.25IN SKU: ACC-GEN-RAW-CON-1.25 Packa…" at bounding box center [237, 307] width 385 height 111
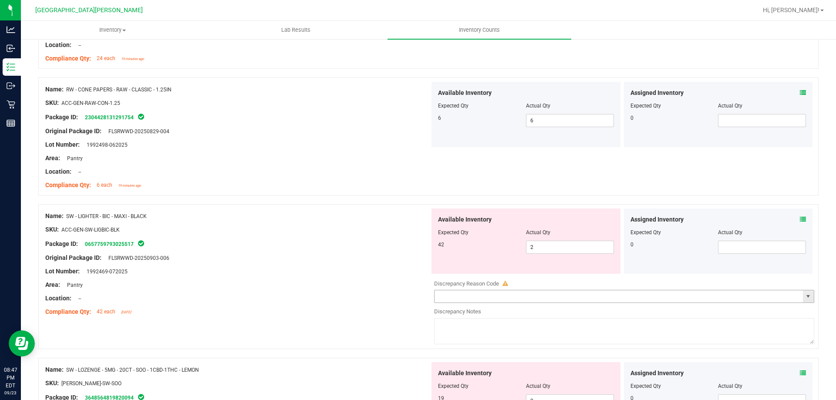
scroll to position [915, 0]
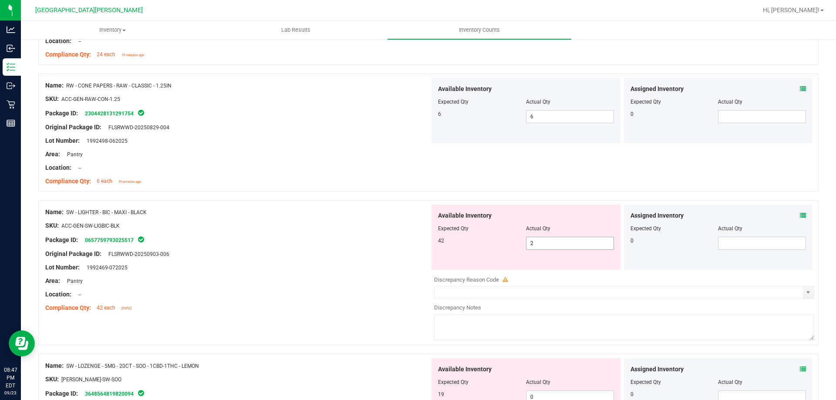
click at [572, 248] on span "2 2" at bounding box center [570, 243] width 88 height 13
type input "42"
click at [387, 297] on div "Location: --" at bounding box center [237, 294] width 385 height 9
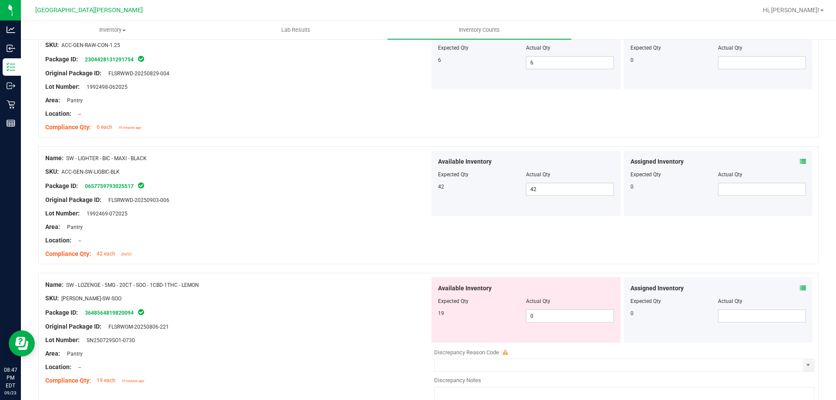
scroll to position [1133, 0]
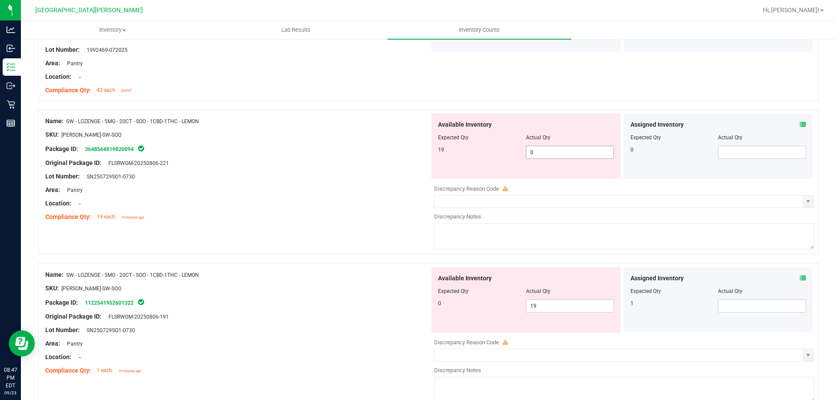
drag, startPoint x: 548, startPoint y: 145, endPoint x: 545, endPoint y: 152, distance: 7.8
click at [545, 152] on span "0 0" at bounding box center [570, 152] width 88 height 13
click at [544, 154] on span "0 0" at bounding box center [570, 152] width 88 height 13
type input "19"
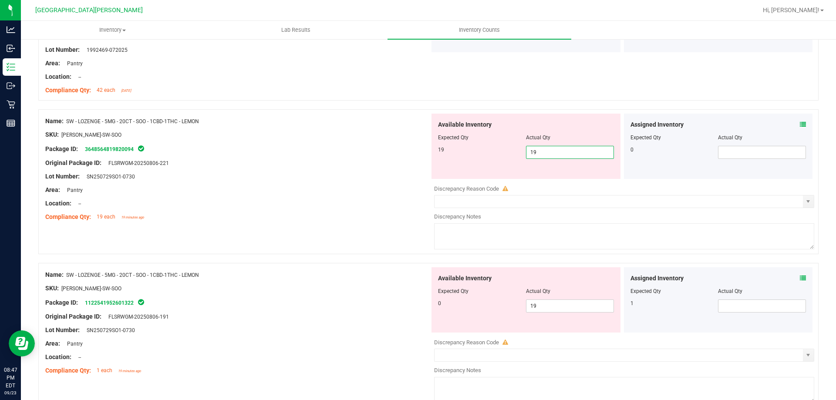
click at [379, 229] on div "Name: SW - LOZENGE - 5MG - 20CT - SOO - 1CBD-1THC - LEMON SKU: EDI-LOZ-SW-SOO P…" at bounding box center [428, 186] width 781 height 154
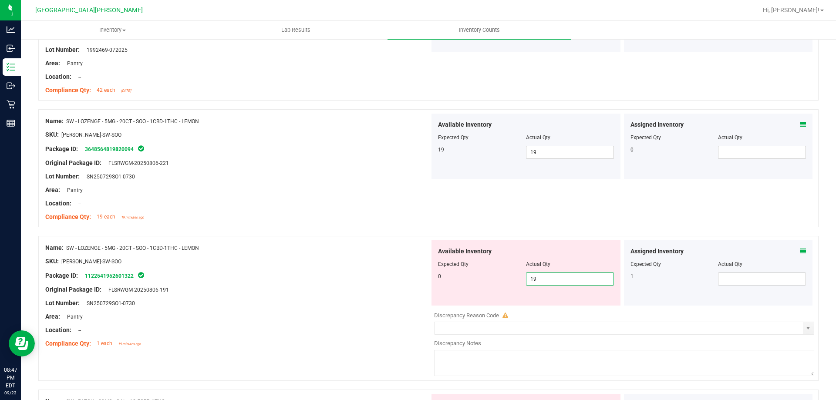
click at [555, 279] on span "19 19" at bounding box center [570, 279] width 88 height 13
type input "1"
type input "0"
drag, startPoint x: 349, startPoint y: 340, endPoint x: 376, endPoint y: 331, distance: 28.7
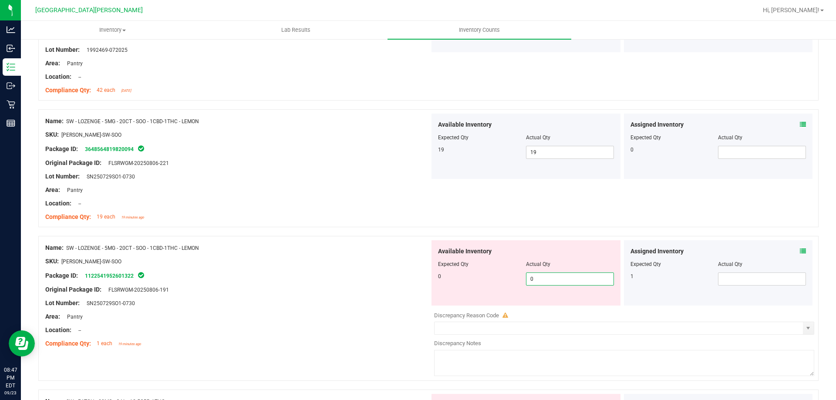
click at [368, 334] on div "Name: SW - LOZENGE - 5MG - 20CT - SOO - 1CBD-1THC - LEMON SKU: EDI-LOZ-SW-SOO P…" at bounding box center [237, 295] width 385 height 111
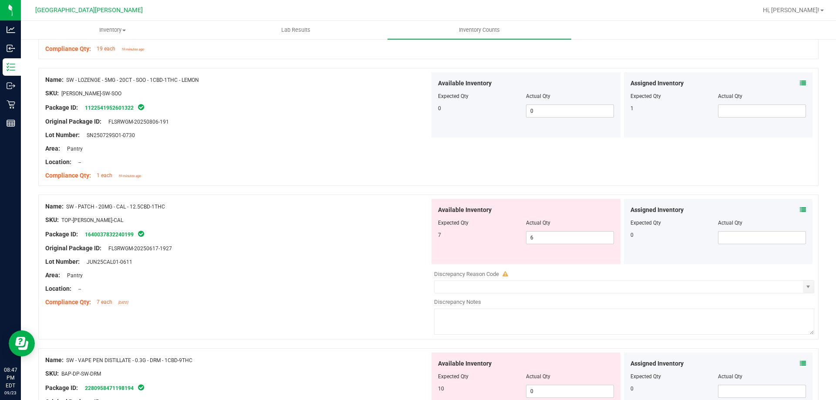
scroll to position [1307, 0]
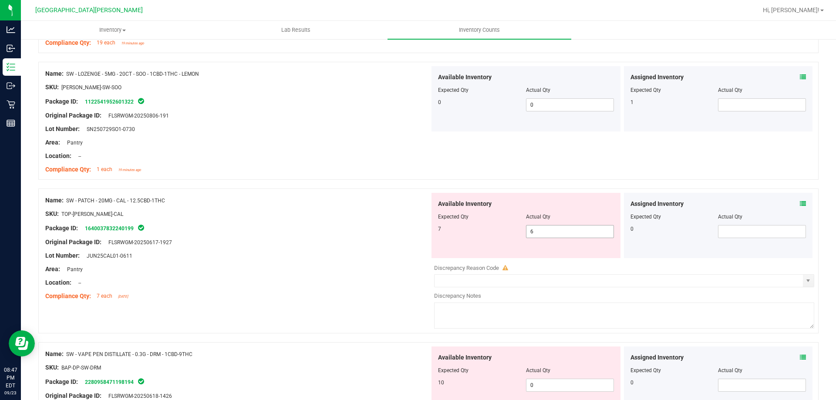
click at [561, 230] on span "6 6" at bounding box center [570, 231] width 88 height 13
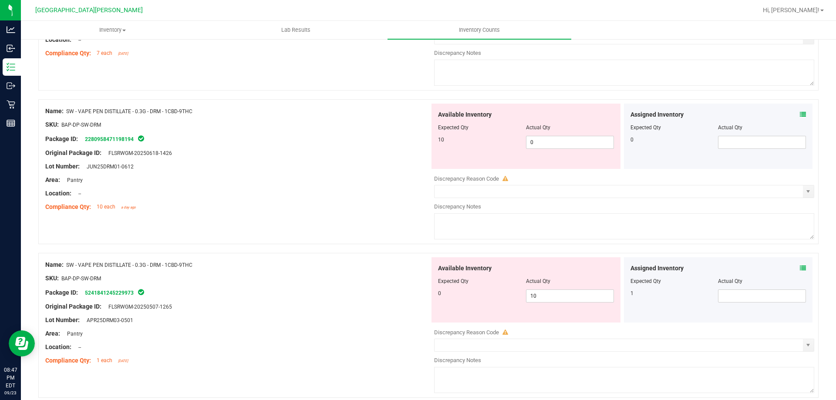
scroll to position [1438, 0]
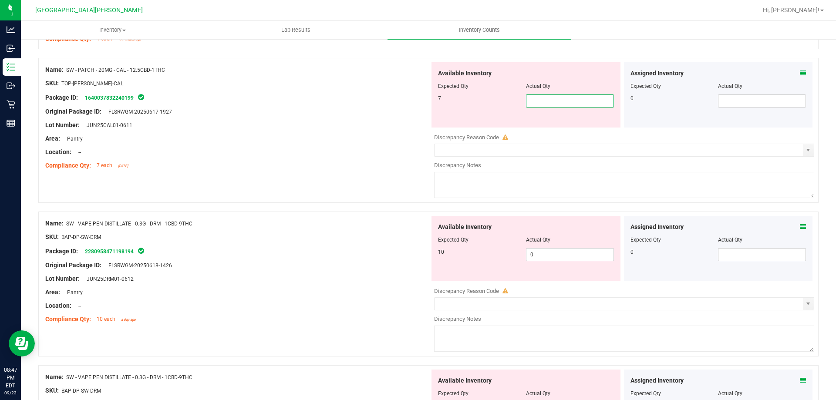
type input "7"
click at [540, 258] on div "Available Inventory Expected Qty Actual Qty 10 0 0" at bounding box center [622, 285] width 385 height 138
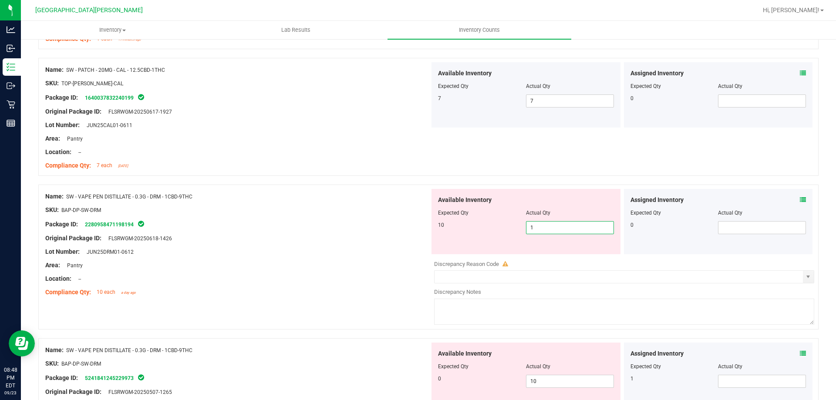
type input "10"
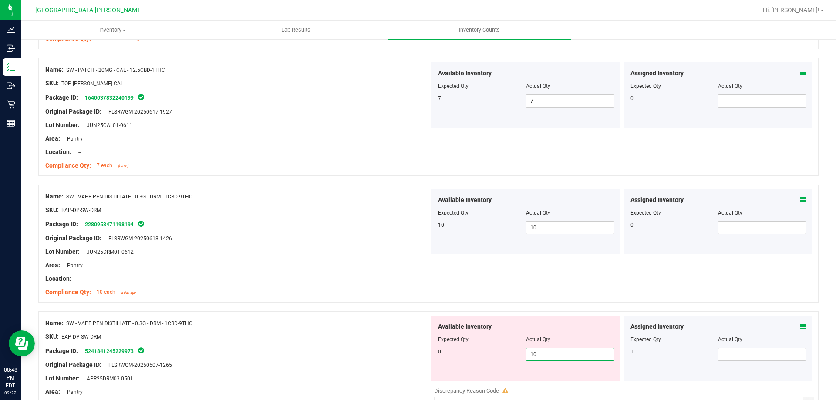
click at [548, 385] on div "Available Inventory Expected Qty Actual Qty 0 10 10" at bounding box center [622, 385] width 385 height 138
type input "1"
type input "0"
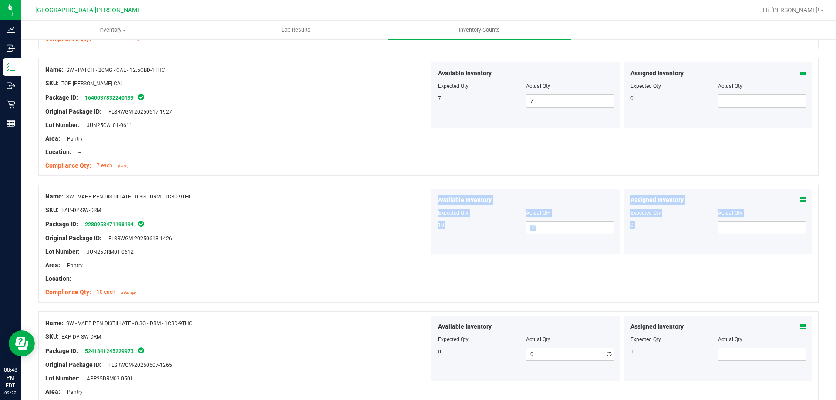
drag, startPoint x: 274, startPoint y: 300, endPoint x: 324, endPoint y: 312, distance: 51.6
click at [323, 312] on div "Name: HT - CHEWS - 10MG - 20CT - HYB - 1CBD-1THC - BLUE RASPBERRY SKU: EDI-CHW-…" at bounding box center [428, 37] width 781 height 2667
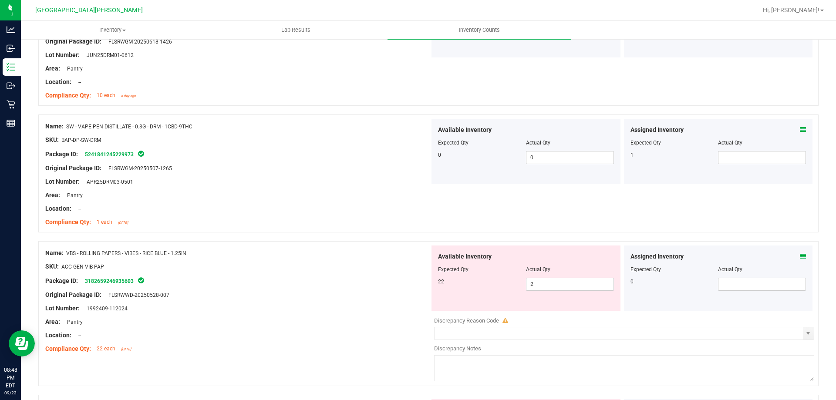
scroll to position [1655, 0]
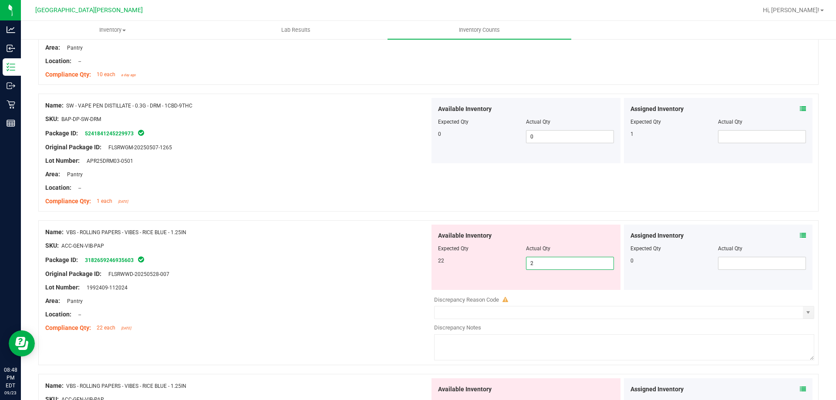
click at [559, 267] on span "2 2" at bounding box center [570, 263] width 88 height 13
type input "22"
click at [376, 318] on div "Location: --" at bounding box center [237, 314] width 385 height 9
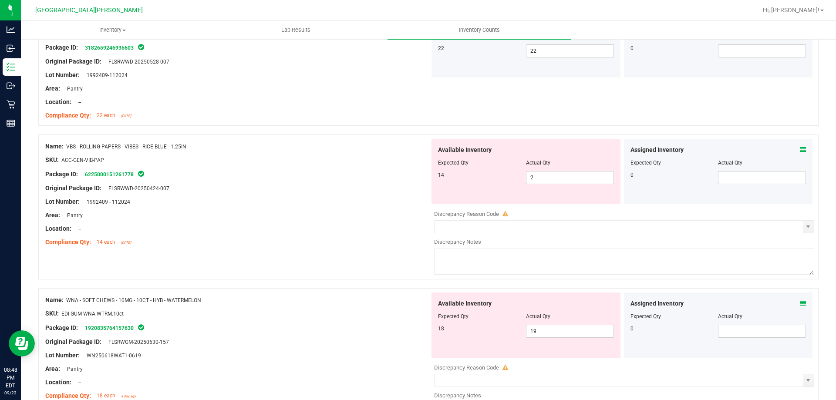
scroll to position [1873, 0]
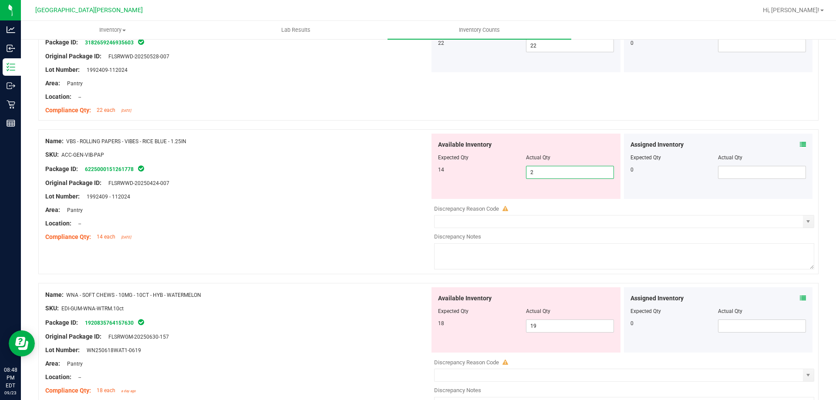
click at [547, 170] on span "2 2" at bounding box center [570, 172] width 88 height 13
type input "14"
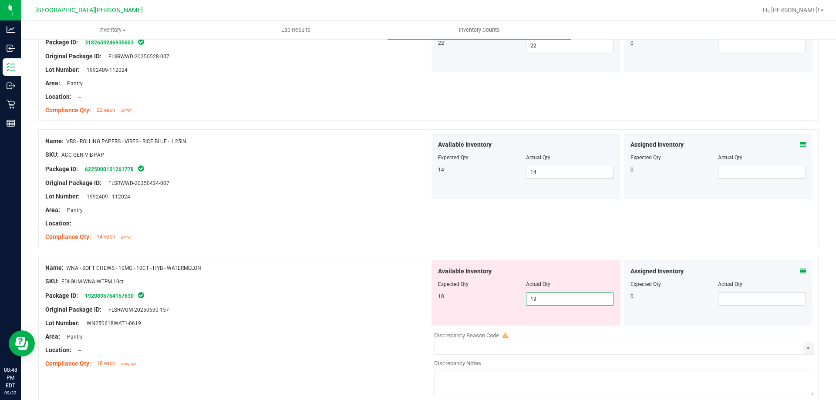
click at [545, 301] on span "19 19" at bounding box center [570, 299] width 88 height 13
type input "18"
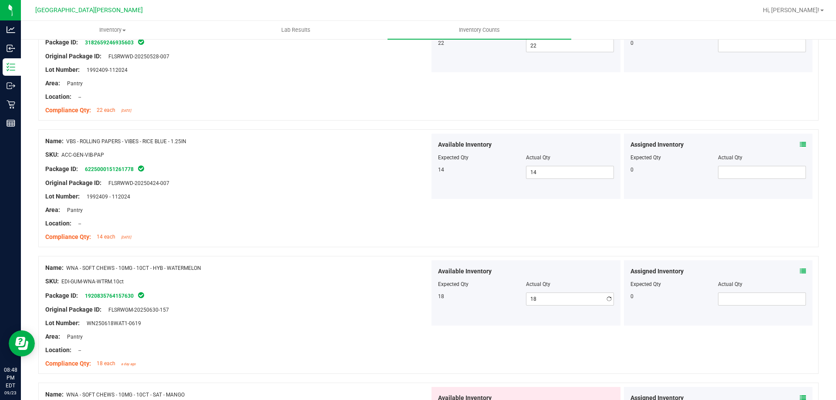
drag, startPoint x: 294, startPoint y: 271, endPoint x: 393, endPoint y: 238, distance: 104.1
click at [324, 266] on div "Name: WNA - SOFT CHEWS - 10MG - 10CT - HYB - WATERMELON" at bounding box center [237, 268] width 385 height 9
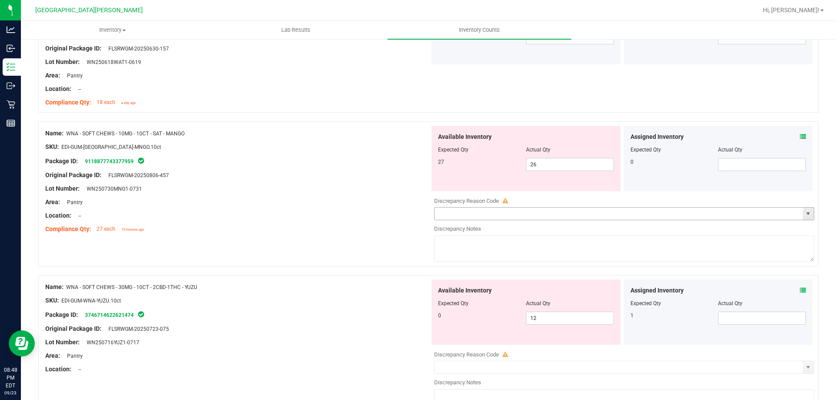
scroll to position [2091, 0]
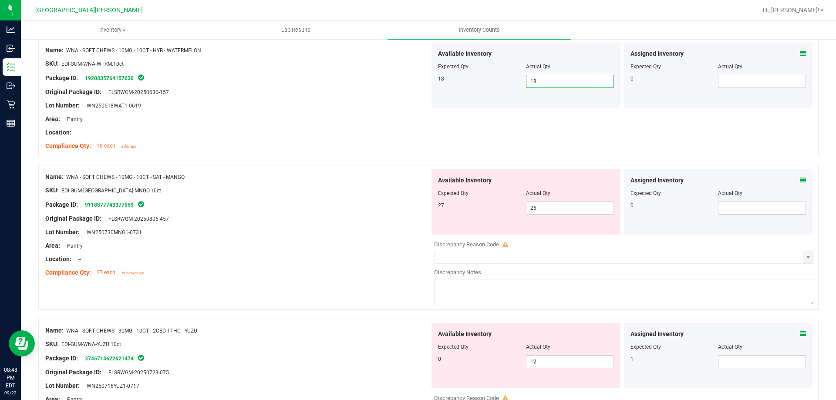
click at [541, 81] on span "18 18" at bounding box center [570, 81] width 88 height 13
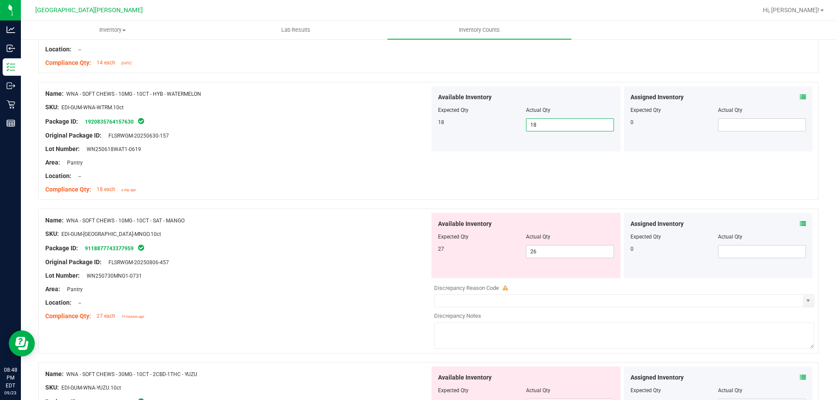
type input "1"
type input "18"
click at [242, 278] on div "Lot Number: WN250730MNG1-0731" at bounding box center [237, 275] width 385 height 9
click at [557, 250] on span "26 26" at bounding box center [570, 251] width 88 height 13
type input "27"
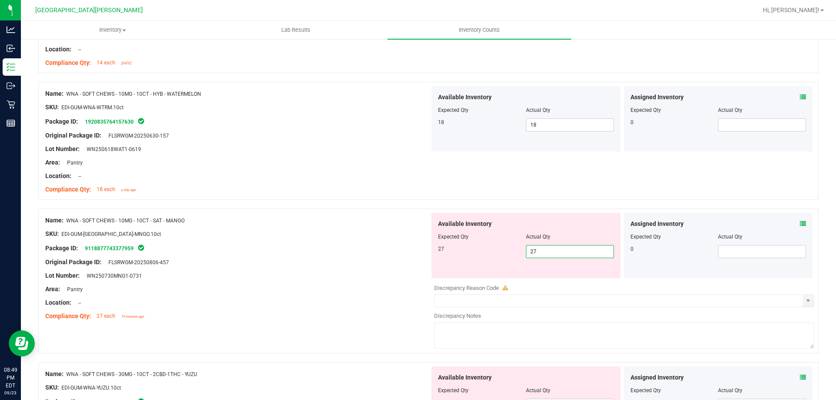
type input "27"
click at [327, 307] on div "Location: --" at bounding box center [237, 302] width 385 height 9
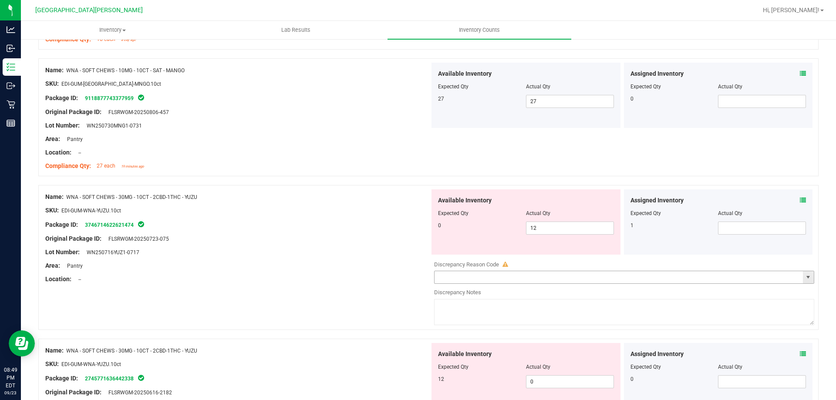
scroll to position [2222, 0]
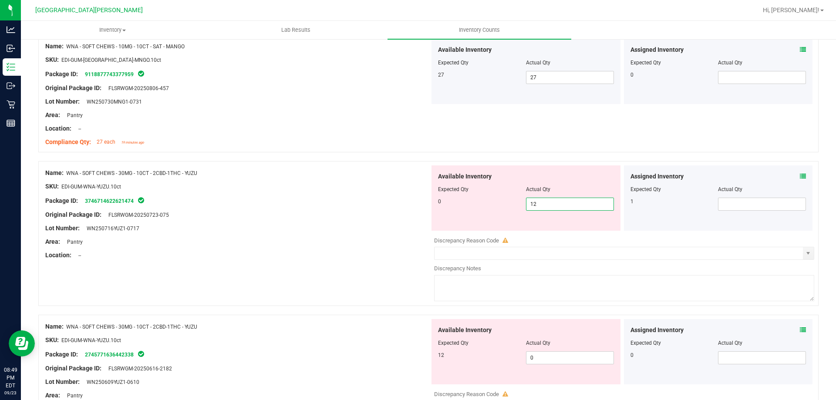
drag, startPoint x: 549, startPoint y: 205, endPoint x: 538, endPoint y: 202, distance: 11.3
click at [548, 205] on span "12 12" at bounding box center [570, 204] width 88 height 13
type input "1"
type input "0"
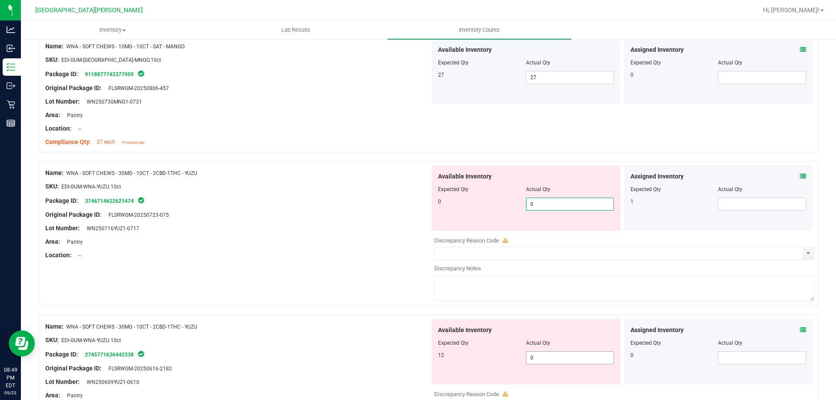
click at [534, 358] on div "Available Inventory Expected Qty Actual Qty 12 0 0" at bounding box center [622, 388] width 385 height 138
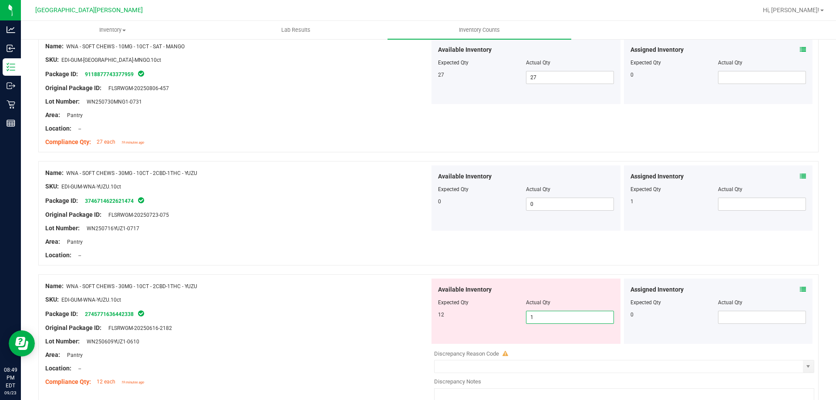
type input "12"
click at [347, 288] on div "Name: WNA - SOFT CHEWS - 30MG - 10CT - 2CBD-1THC - YUZU" at bounding box center [237, 286] width 385 height 9
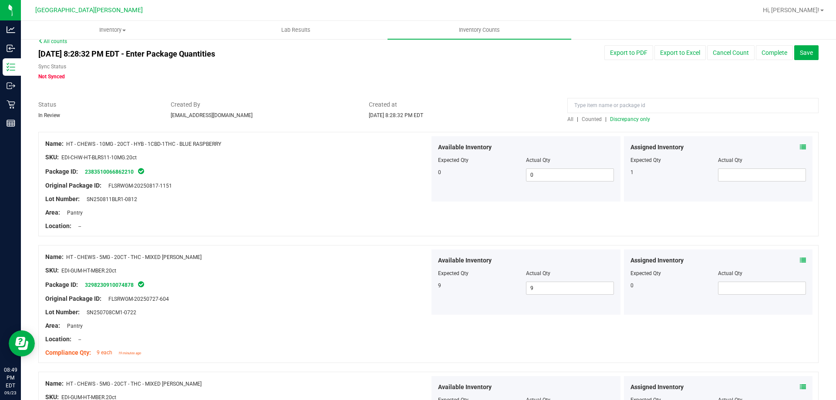
scroll to position [0, 0]
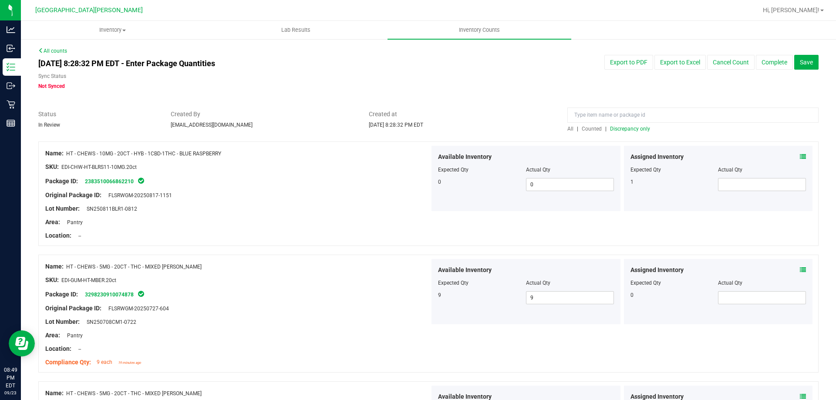
click at [613, 129] on span "Discrepancy only" at bounding box center [630, 129] width 40 height 6
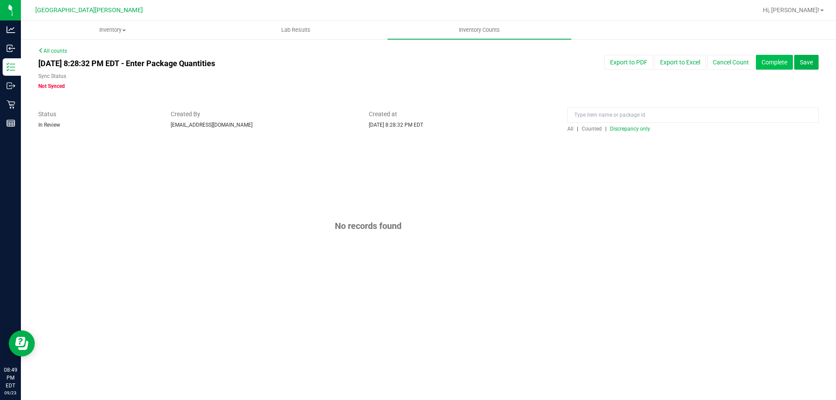
click at [771, 58] on button "Complete" at bounding box center [774, 62] width 37 height 15
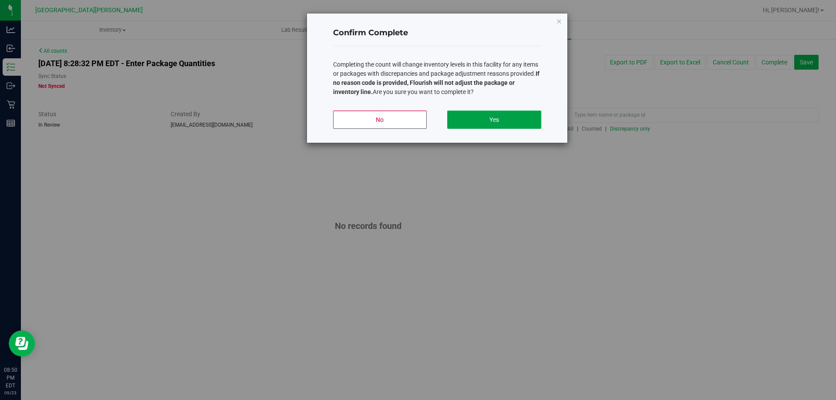
click at [479, 114] on button "Yes" at bounding box center [494, 120] width 94 height 18
